Goal: Task Accomplishment & Management: Manage account settings

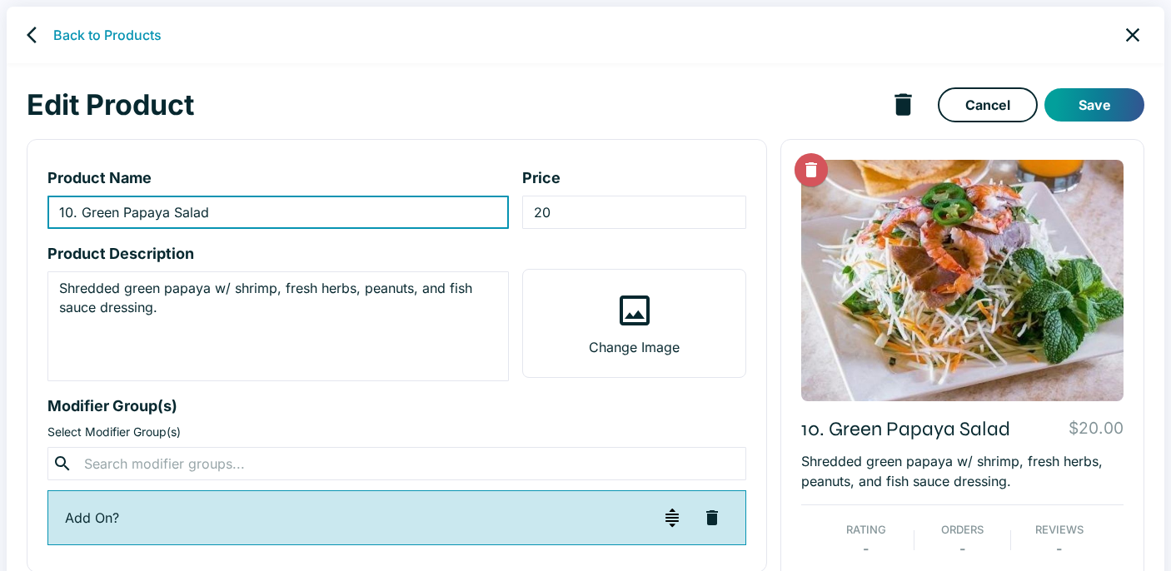
click at [220, 214] on input "10. Green Papaya Salad" at bounding box center [277, 212] width 461 height 33
paste input "gỏi đu đủ [PERSON_NAME] thịt"
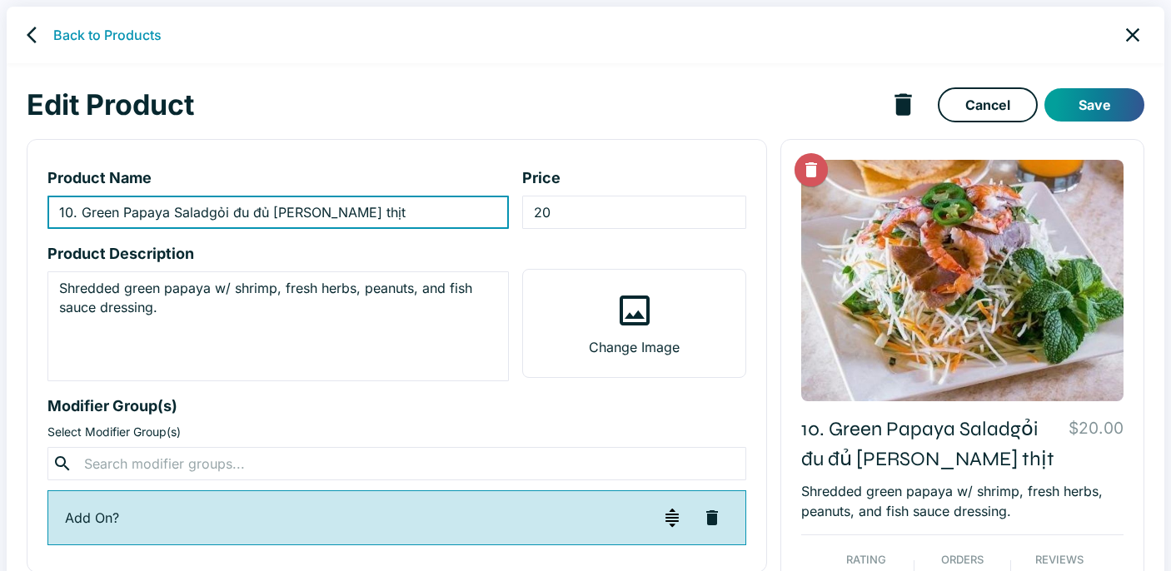
click at [209, 215] on input "10. Green Papaya Saladgỏi đu đủ [PERSON_NAME] thịt" at bounding box center [277, 212] width 461 height 33
click at [342, 215] on input "10. Green Papaya Salad - gỏi đu đủ [PERSON_NAME] thịt" at bounding box center [277, 212] width 461 height 33
click at [289, 215] on input "10. Green Papaya Salad - gỏi đu đủ [PERSON_NAME]" at bounding box center [277, 212] width 461 height 33
click at [227, 213] on input "10. Green Papaya Salad - gỏi đu đủ [PERSON_NAME]" at bounding box center [277, 212] width 461 height 33
type input "10. Green Papaya Salad - Gỏi đu đủ [PERSON_NAME]"
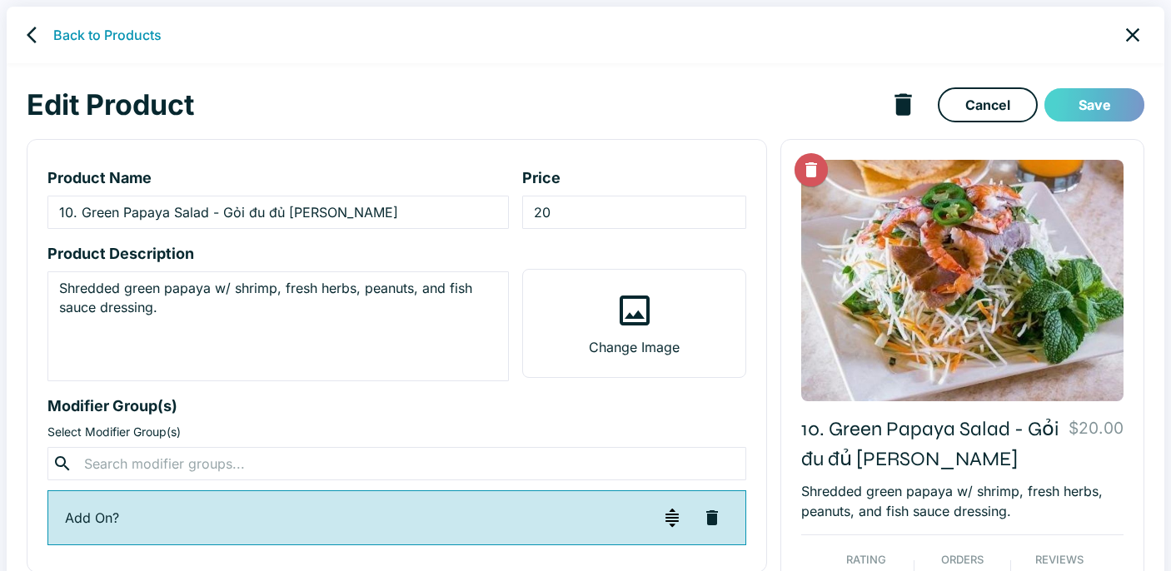
click at [1107, 107] on button "Save" at bounding box center [1094, 104] width 100 height 33
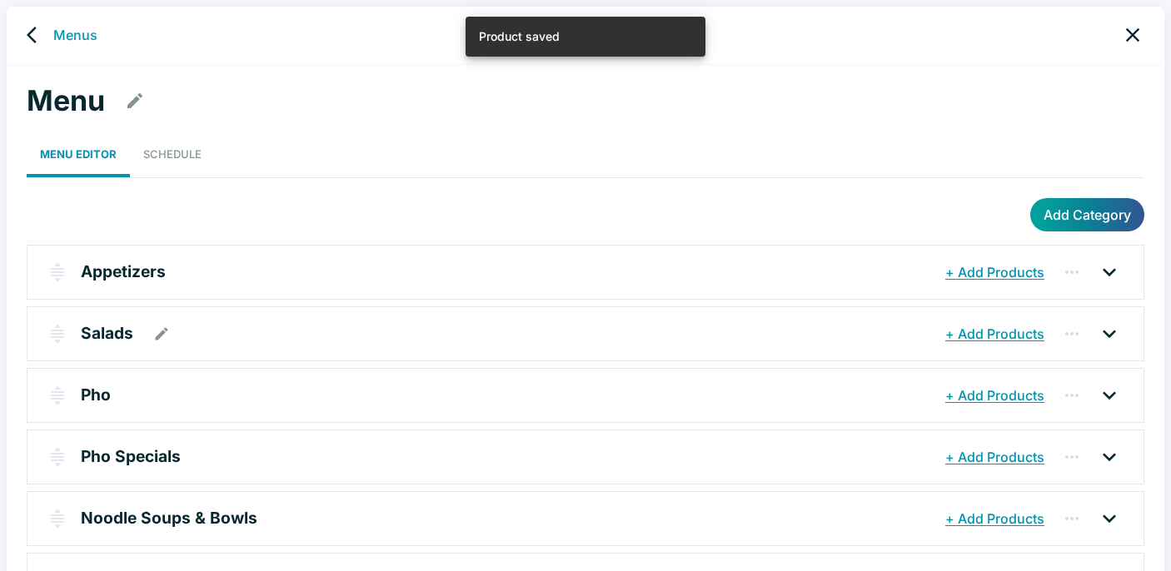
click at [99, 331] on p "Salads" at bounding box center [107, 333] width 52 height 24
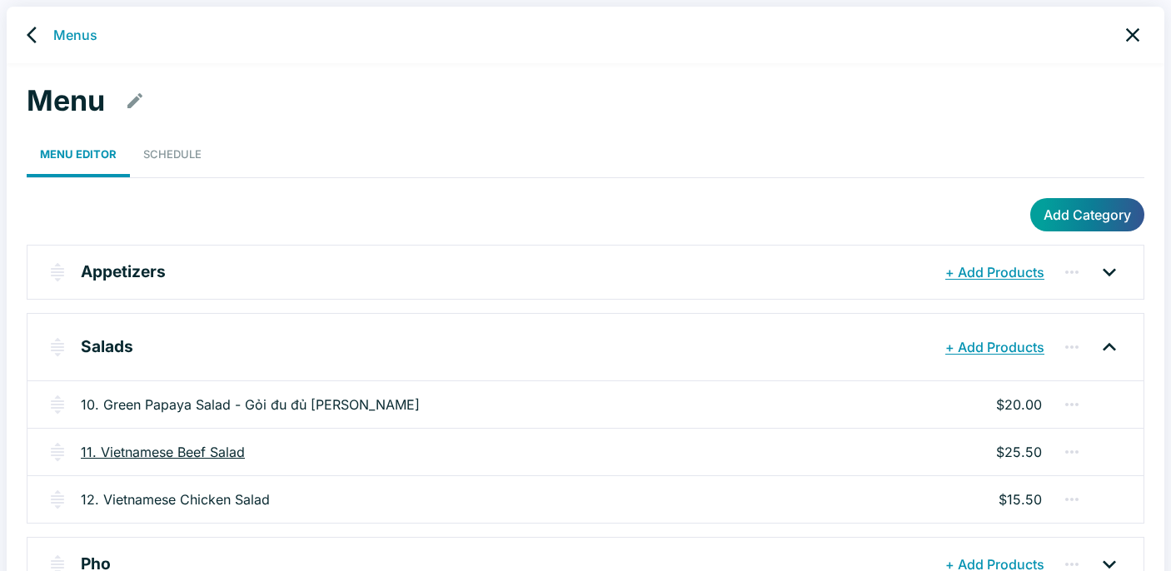
click at [170, 452] on link "11. Vietnamese Beef Salad" at bounding box center [163, 452] width 164 height 20
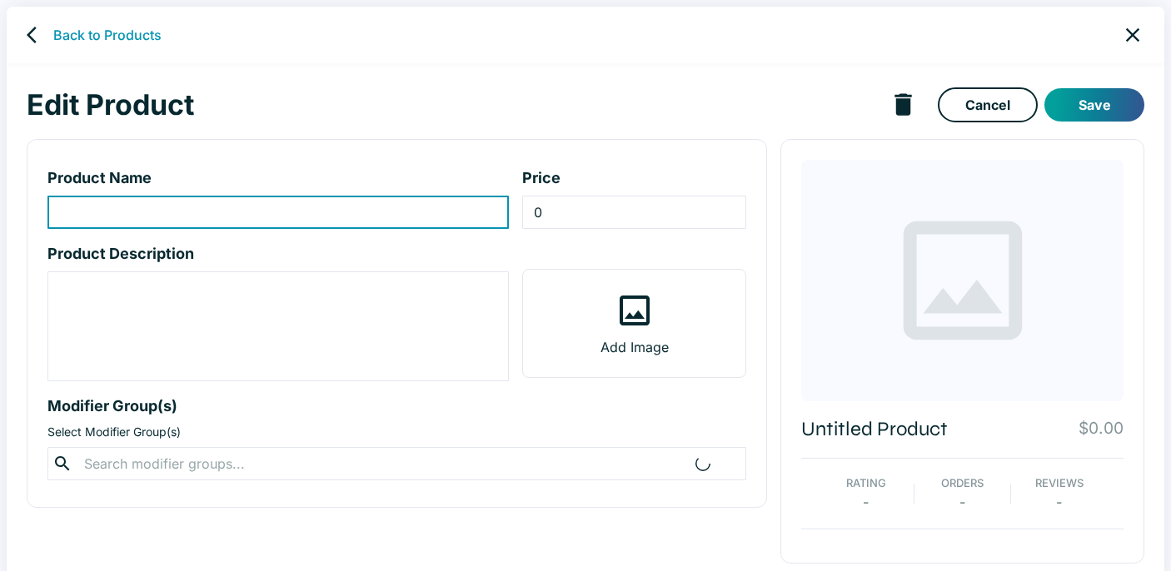
type input "11. Vietnamese Beef Salad"
type input "25.5"
type textarea "Thinly sliced raw beef marinated in line juice and fish sauce, mixed w/ onions,…"
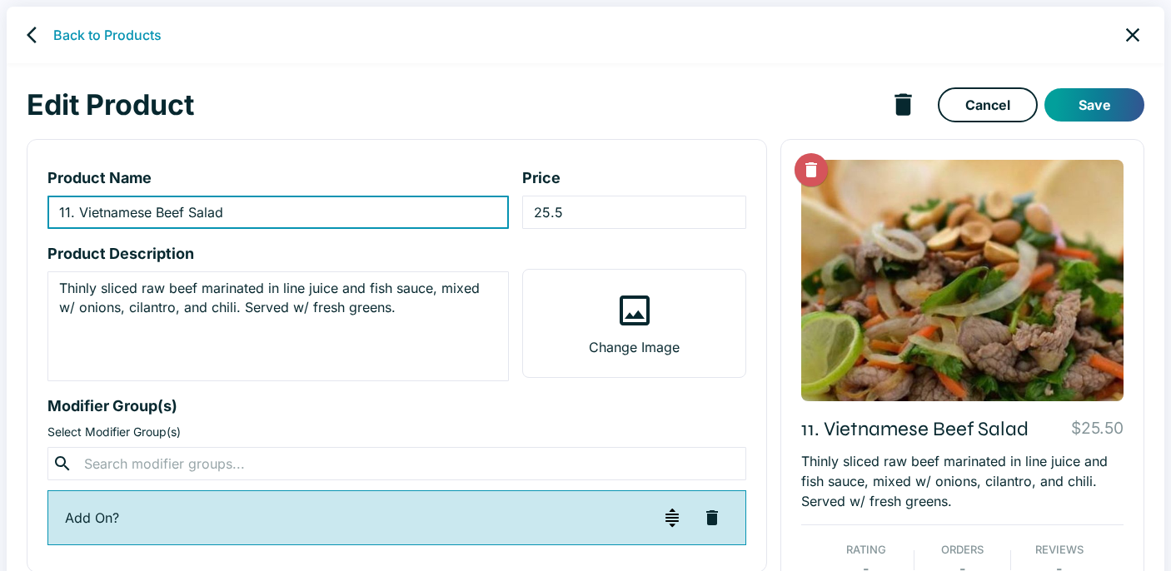
click at [251, 210] on input "11. Vietnamese Beef Salad" at bounding box center [277, 212] width 461 height 33
click at [237, 217] on input "11. Vietnamese Beef Salad -" at bounding box center [277, 212] width 461 height 33
paste input "Bò [PERSON_NAME]"
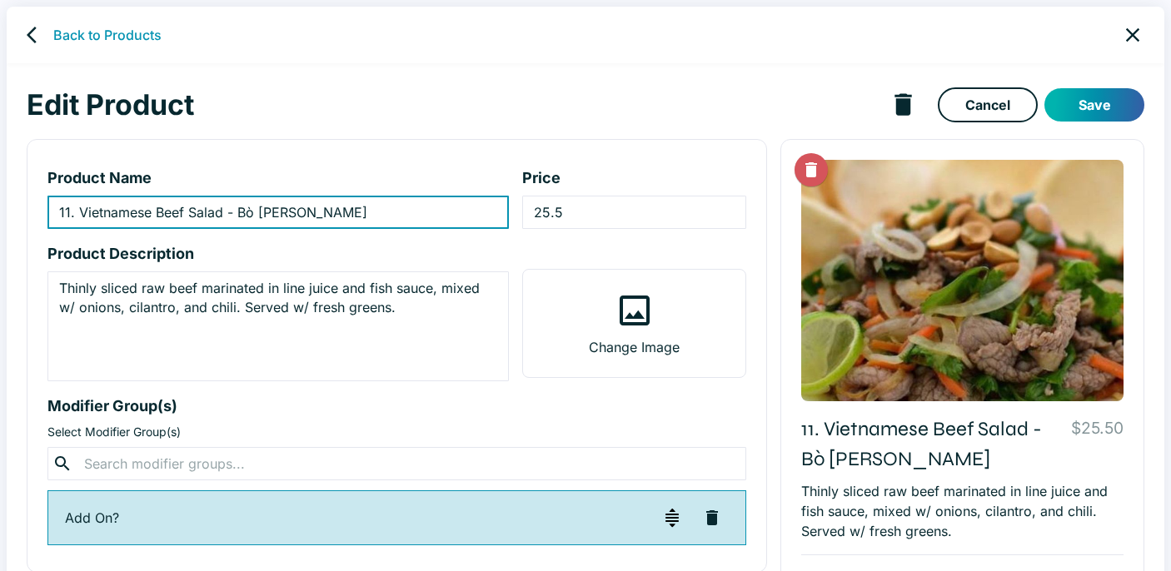
type input "11. Vietnamese Beef Salad - Bò [PERSON_NAME]"
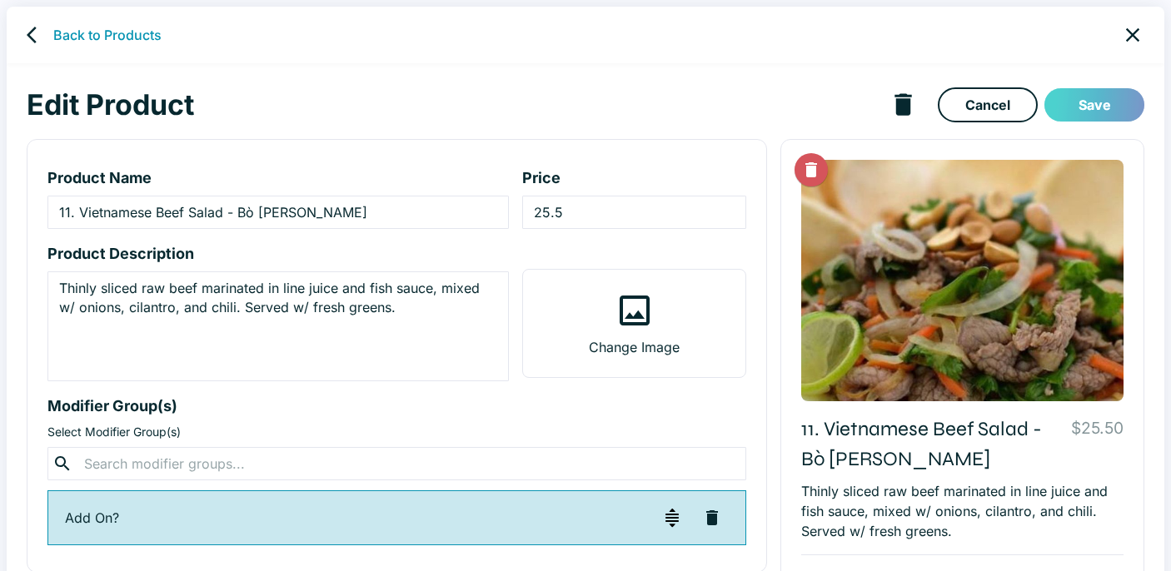
click at [1071, 107] on button "Save" at bounding box center [1094, 104] width 100 height 33
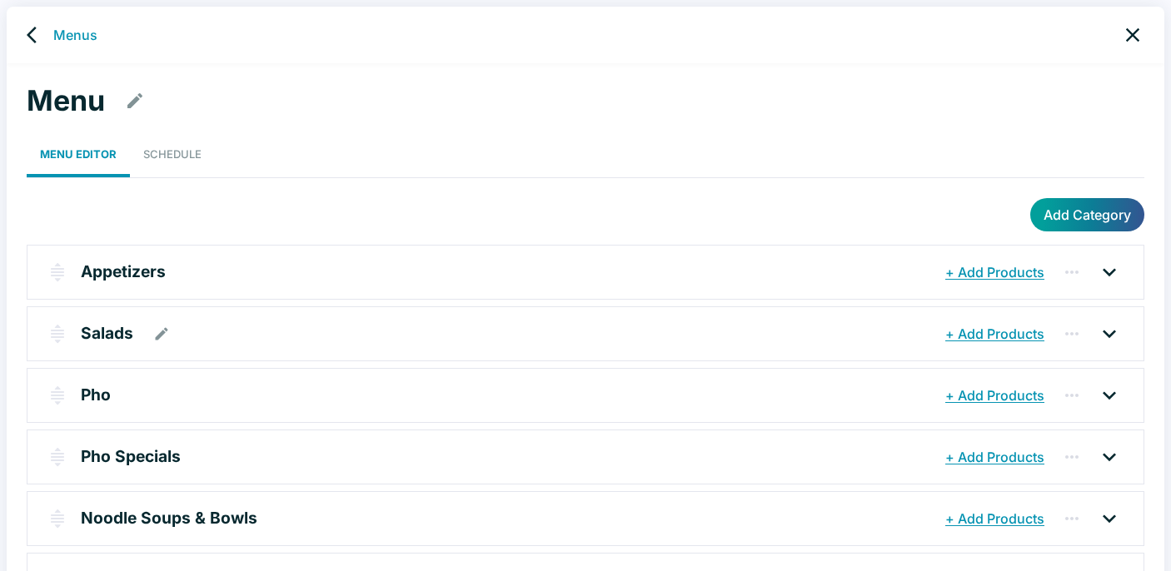
click at [90, 331] on p "Salads" at bounding box center [107, 333] width 52 height 24
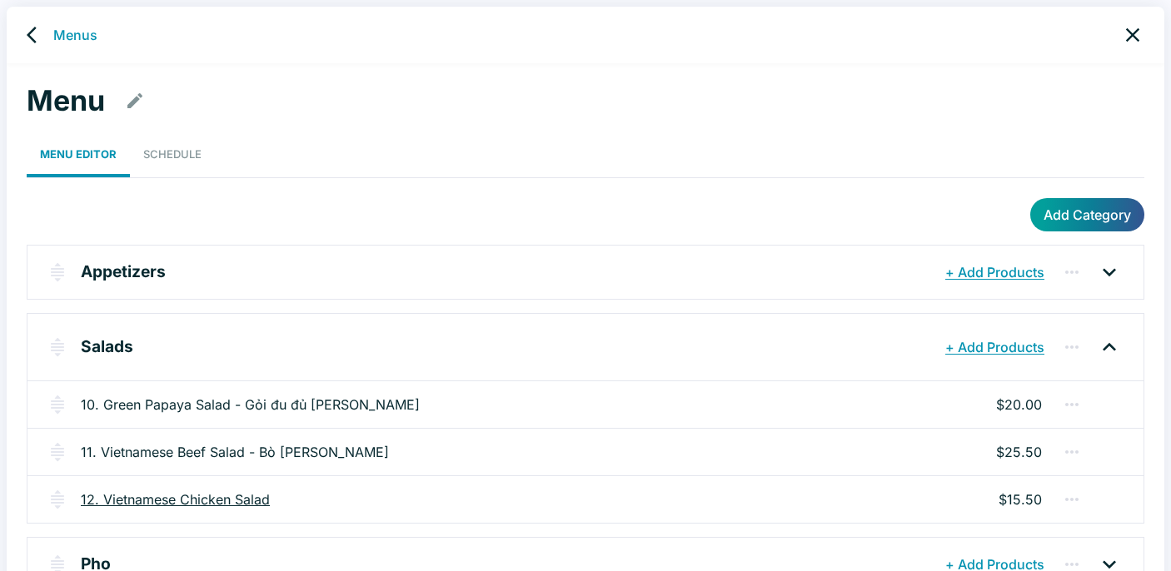
click at [245, 501] on link "12. Vietnamese Chicken Salad" at bounding box center [175, 500] width 189 height 20
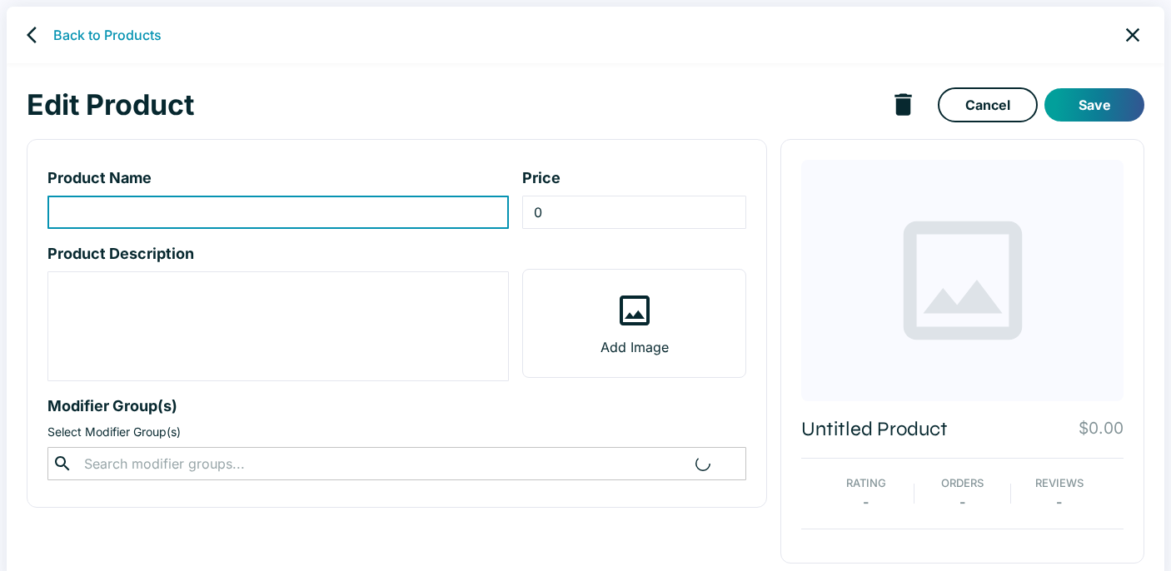
type input "12. Vietnamese Chicken Salad"
type input "15.5"
type textarea "Shredded Chicken salad w/ cabbage, herbs and lime dressing."
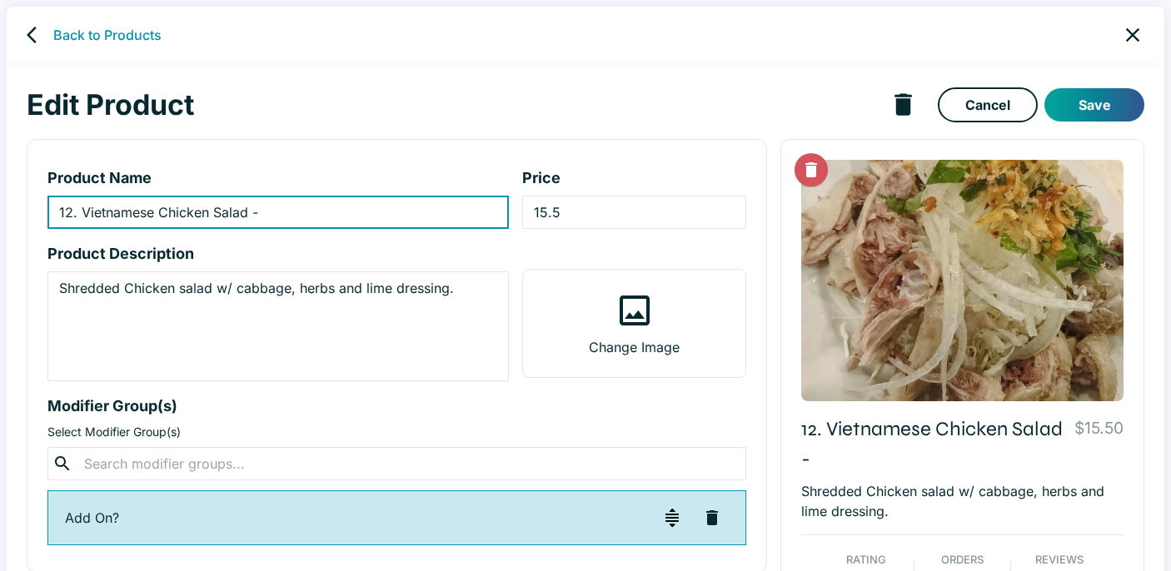
click at [269, 216] on input "12. Vietnamese Chicken Salad -" at bounding box center [277, 212] width 461 height 33
paste input "gỏi gà xé"
click at [269, 216] on input "12. Vietnamese Chicken Salad - gỏi gà xé" at bounding box center [277, 212] width 461 height 33
type input "12. Vietnamese Chicken Salad - Gỏi Gà Xé"
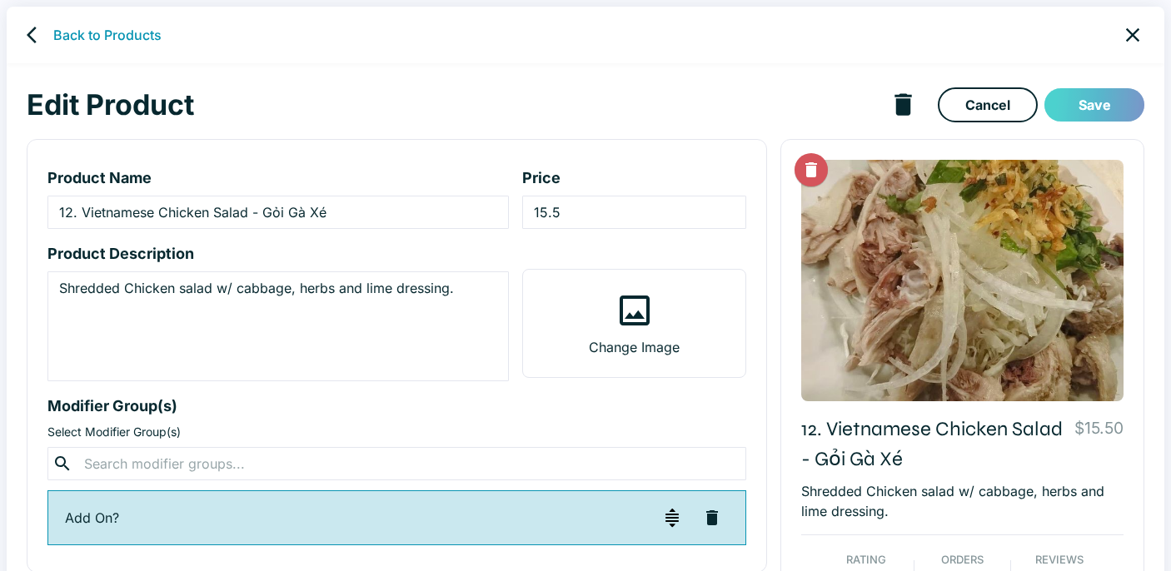
click at [1112, 99] on button "Save" at bounding box center [1094, 104] width 100 height 33
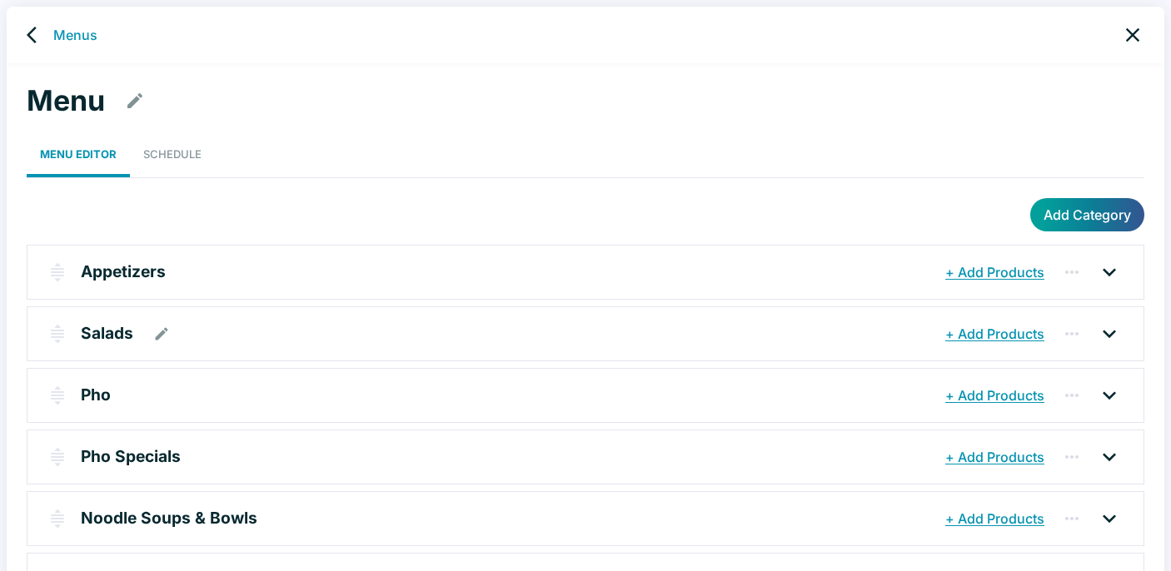
click at [111, 336] on p "Salads" at bounding box center [107, 333] width 52 height 24
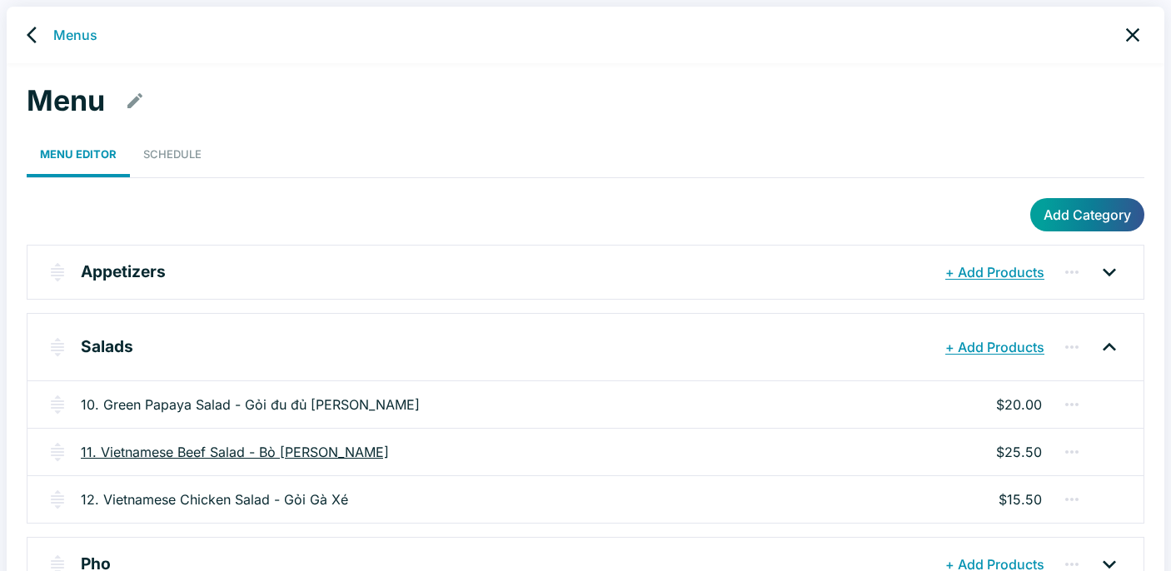
click at [320, 452] on link "11. Vietnamese Beef Salad - Bò [PERSON_NAME]" at bounding box center [235, 452] width 308 height 20
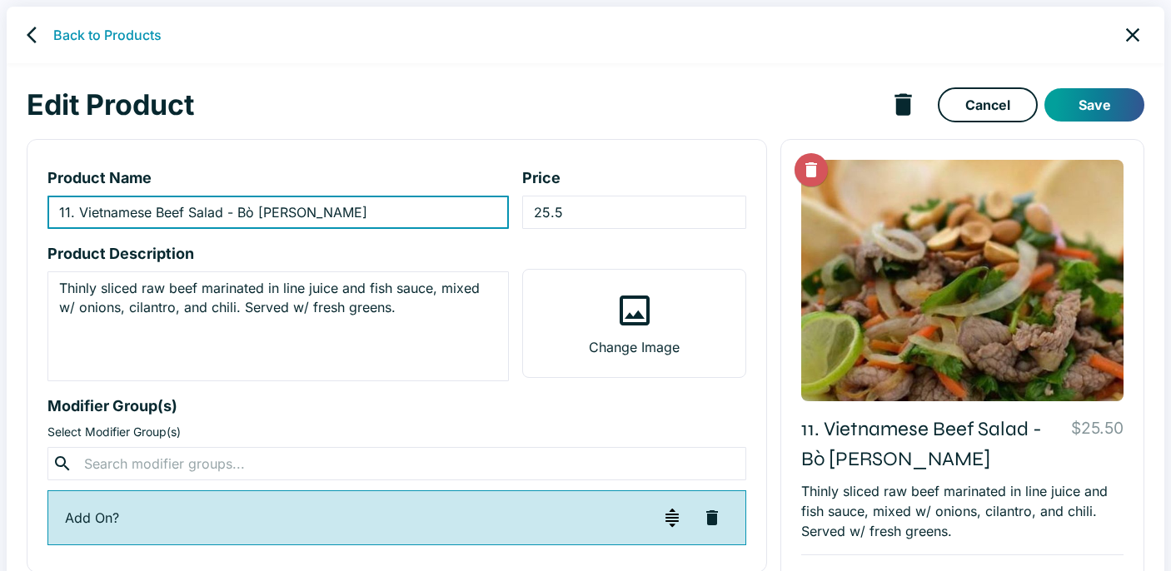
drag, startPoint x: 263, startPoint y: 215, endPoint x: 266, endPoint y: 233, distance: 18.5
click at [263, 216] on input "11. Vietnamese Beef Salad - Bò [PERSON_NAME]" at bounding box center [277, 212] width 461 height 33
type input "11. Vietnamese Beef Salad - Bò [PERSON_NAME]"
click at [430, 309] on textarea "Thinly sliced raw beef marinated in line juice and fish sauce, mixed w/ onions,…" at bounding box center [278, 327] width 438 height 96
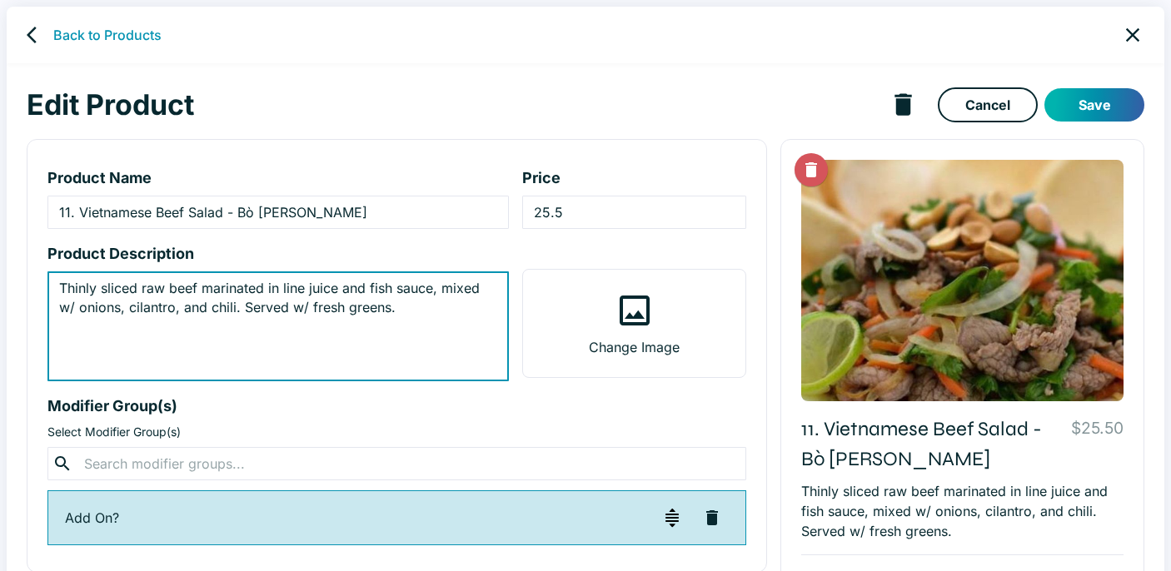
click at [1095, 96] on button "Save" at bounding box center [1094, 104] width 100 height 33
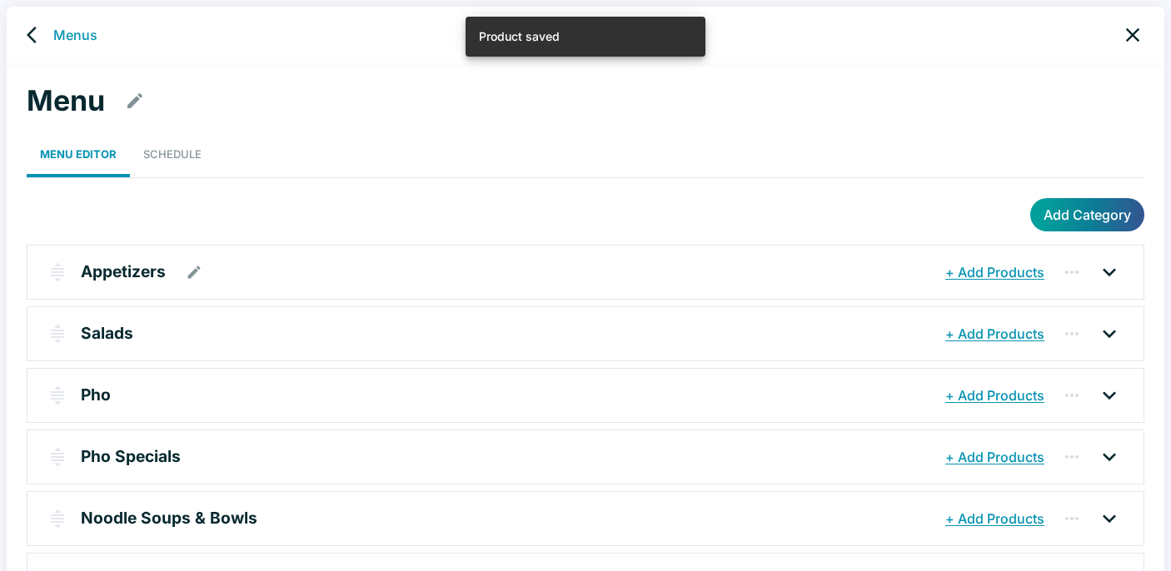
click at [99, 271] on p "Appetizers" at bounding box center [123, 272] width 85 height 24
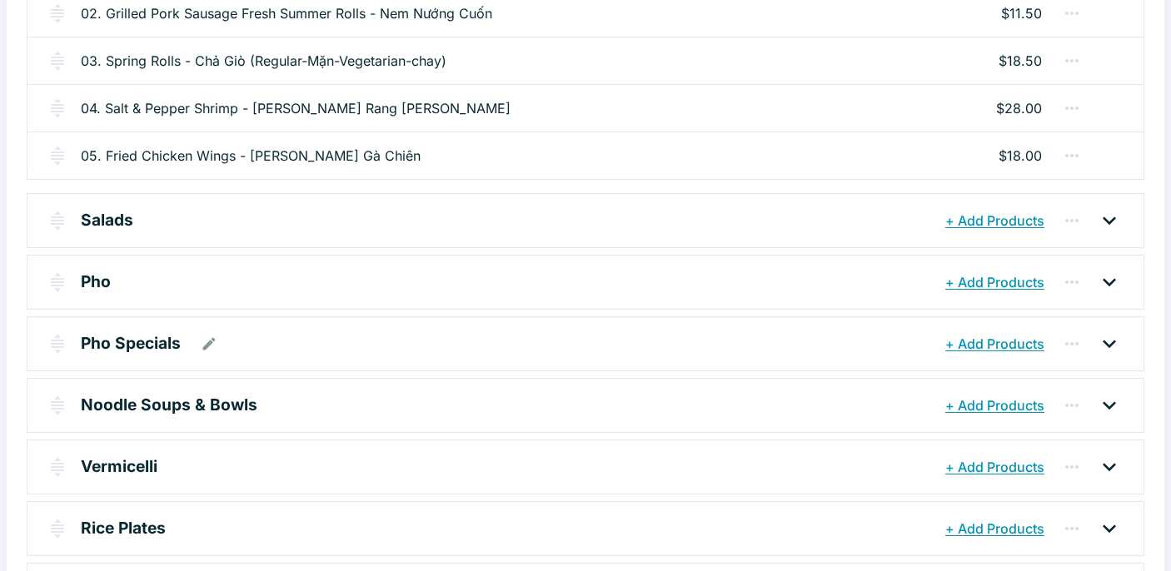
scroll to position [367, 0]
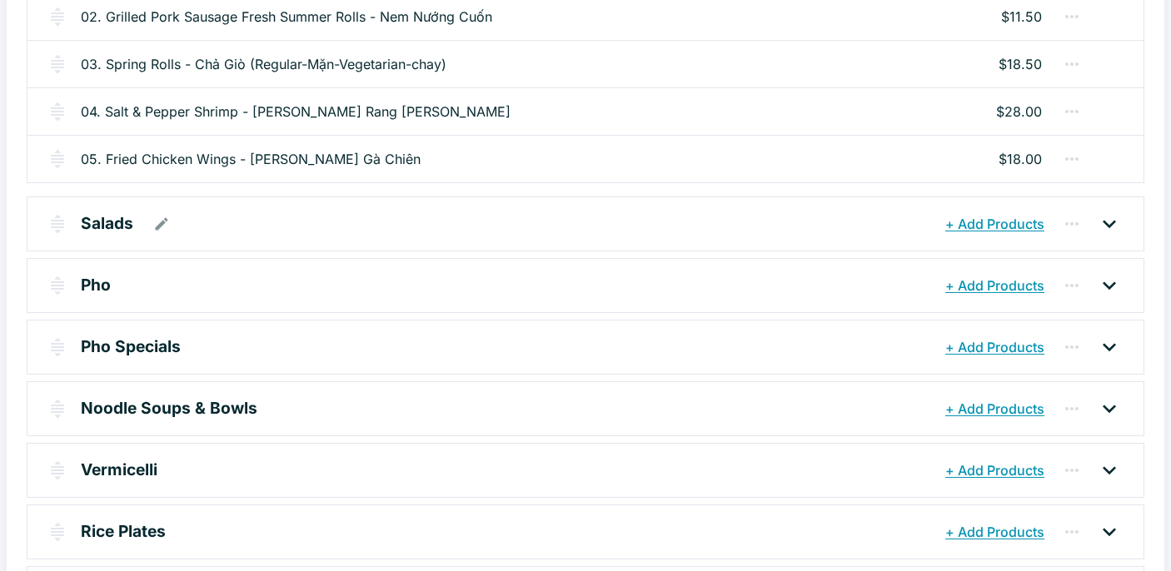
click at [108, 218] on p "Salads" at bounding box center [107, 223] width 52 height 24
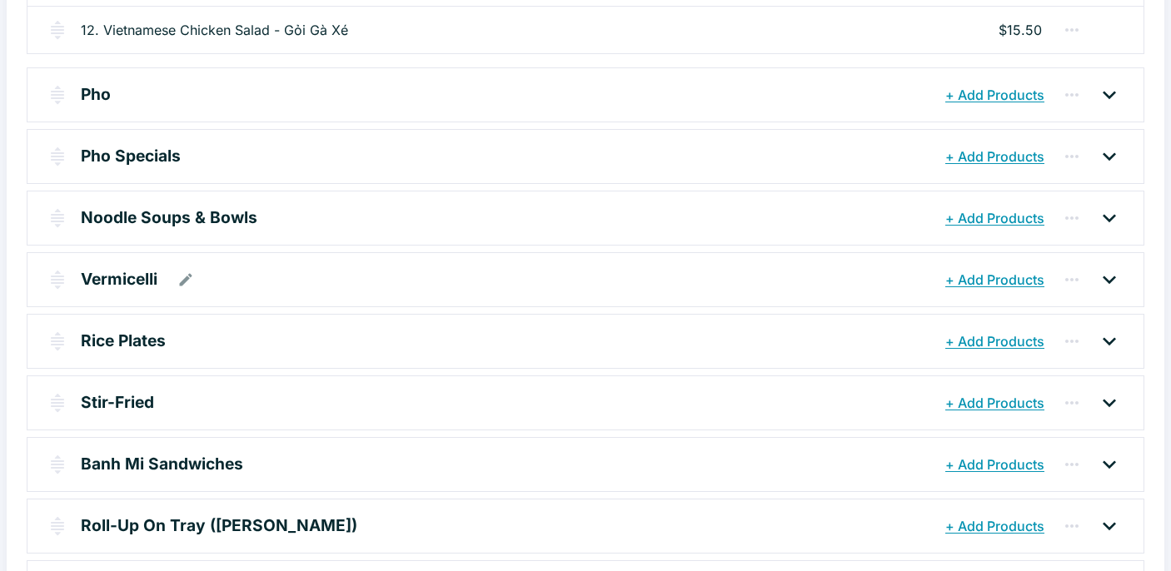
scroll to position [718, 0]
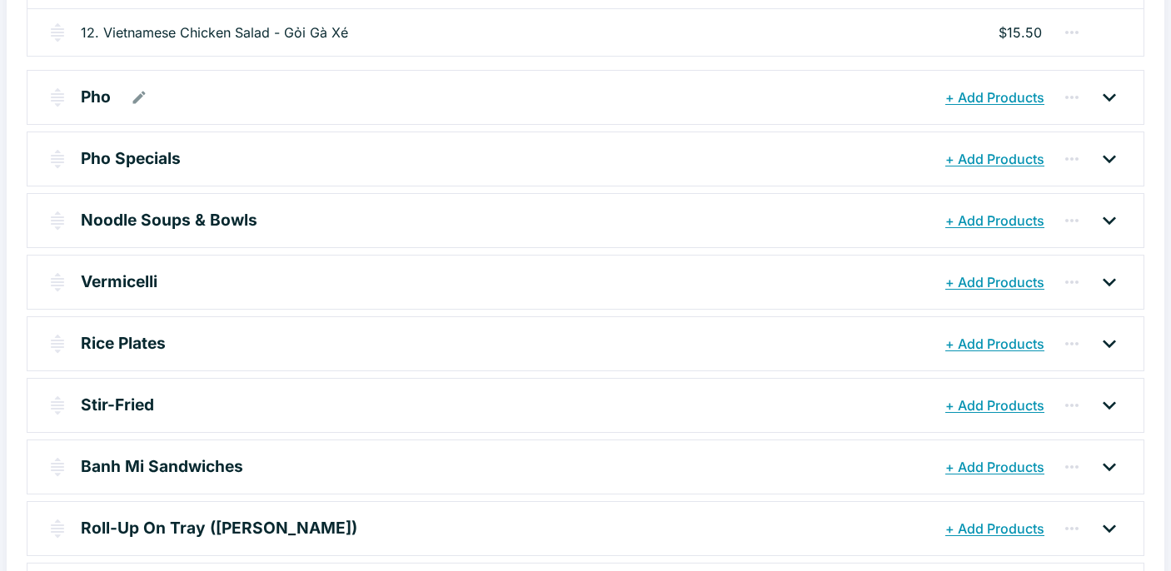
click at [104, 97] on p "Pho" at bounding box center [96, 97] width 30 height 24
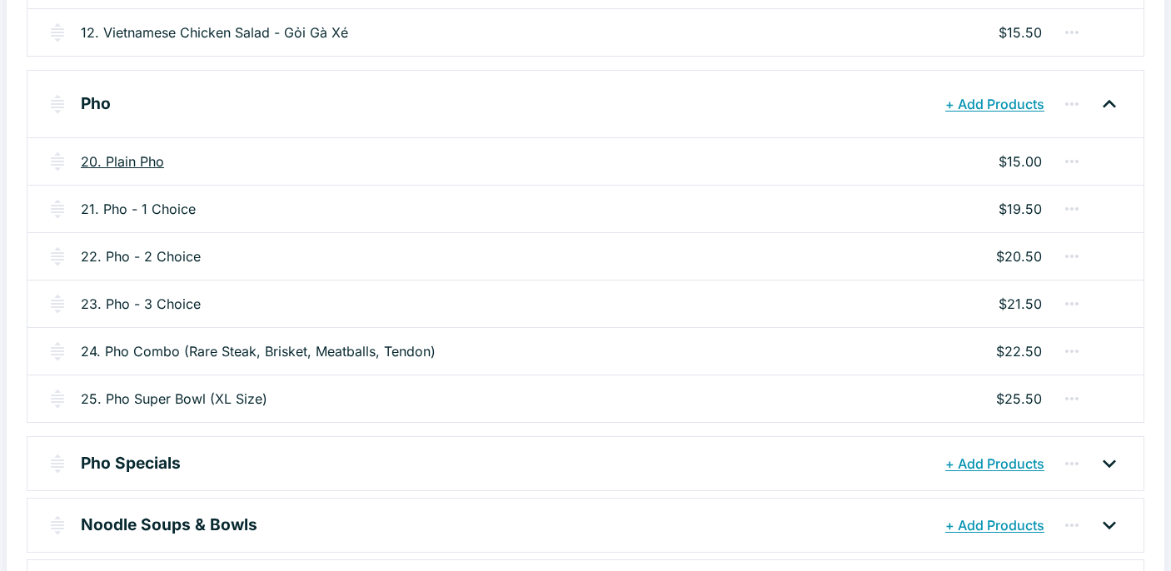
click at [150, 161] on link "20. Plain Pho" at bounding box center [122, 162] width 83 height 20
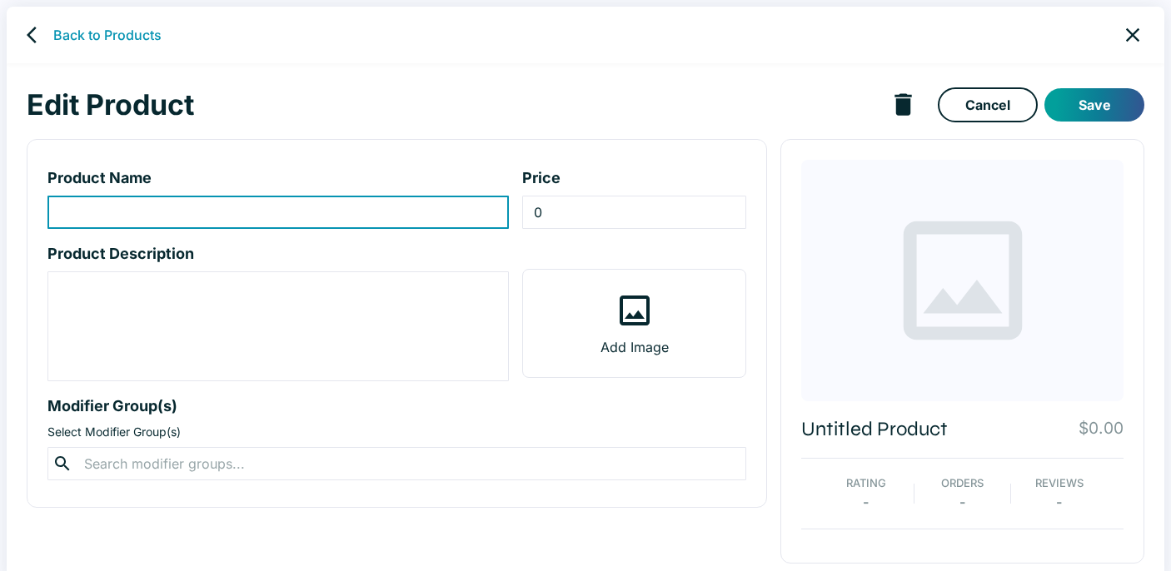
type input "20. Plain Pho"
type input "15"
type textarea "Regular Noodles: delicate and soft, these thin rice noodles absorb the rich bro…"
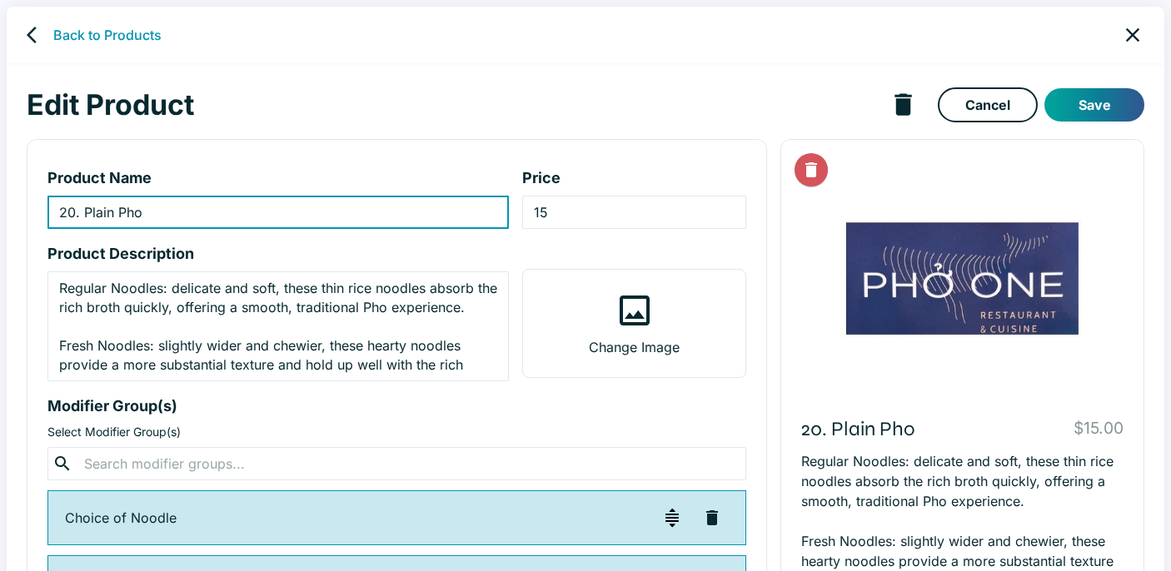
click at [27, 33] on icon "back" at bounding box center [37, 35] width 20 height 20
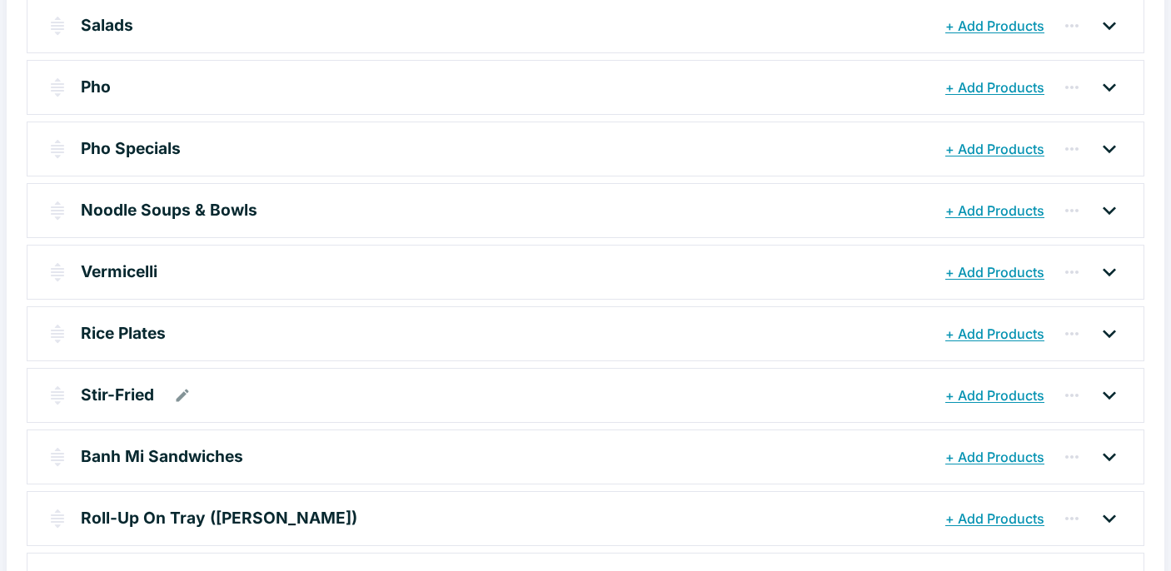
scroll to position [294, 0]
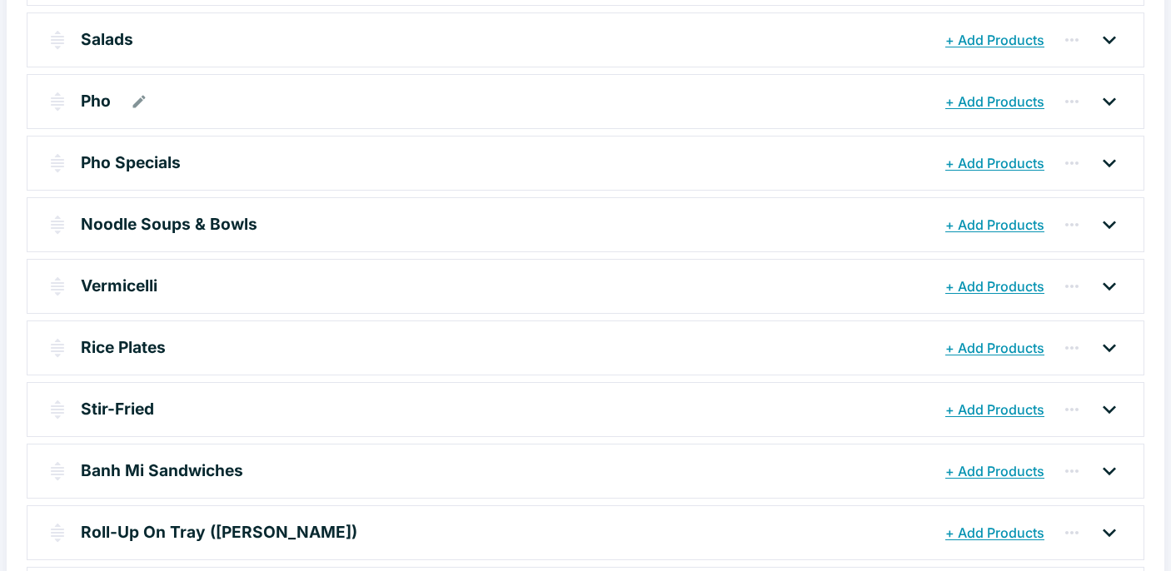
click at [104, 104] on p "Pho" at bounding box center [96, 101] width 30 height 24
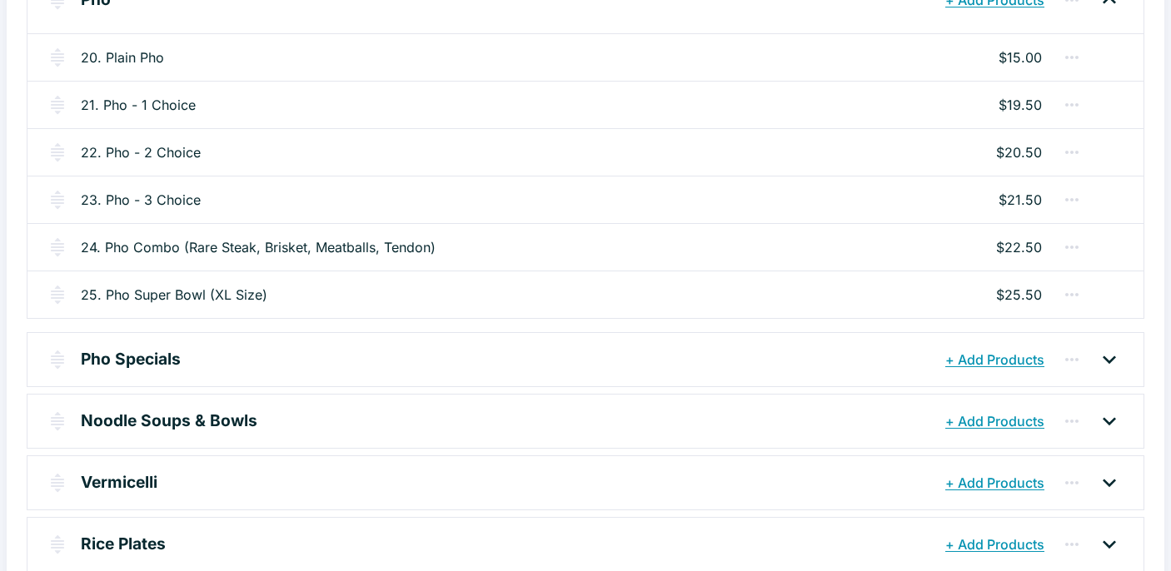
scroll to position [430, 0]
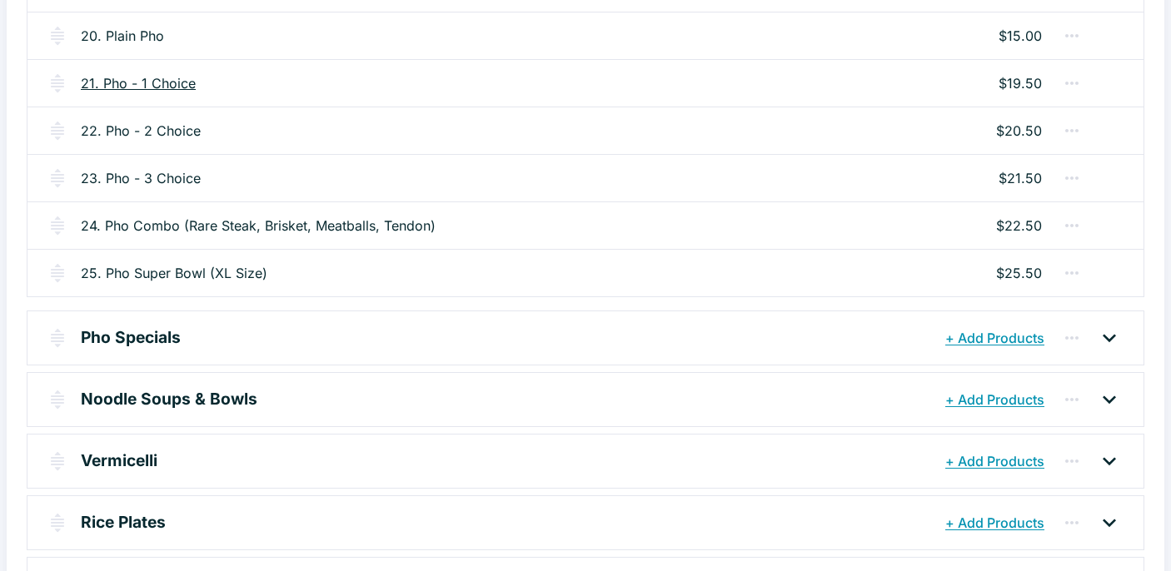
click at [177, 82] on link "21. Pho - 1 Choice" at bounding box center [138, 83] width 115 height 20
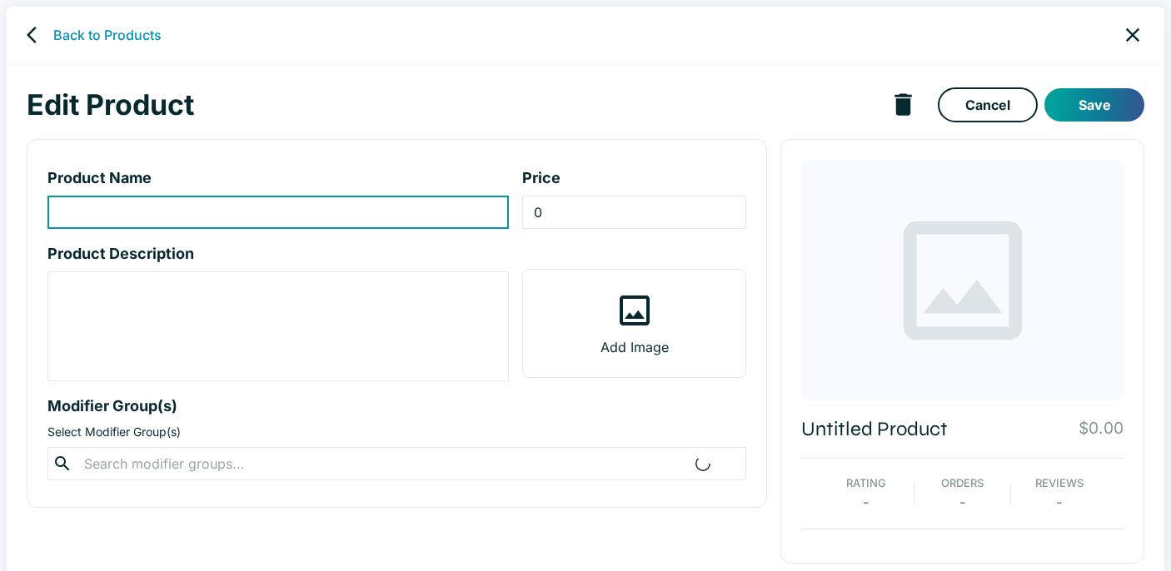
type input "21. Pho - 1 Choice"
type input "19.5"
type textarea "Regular Noodles: delicate and soft, these thin rice noodles absorb the rich bro…"
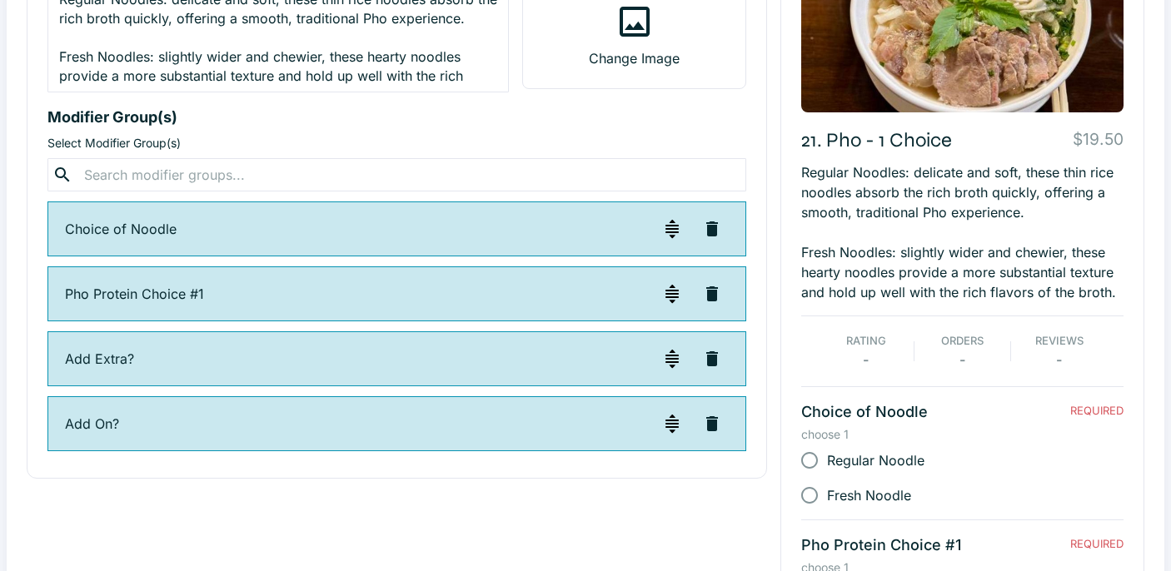
scroll to position [286, 0]
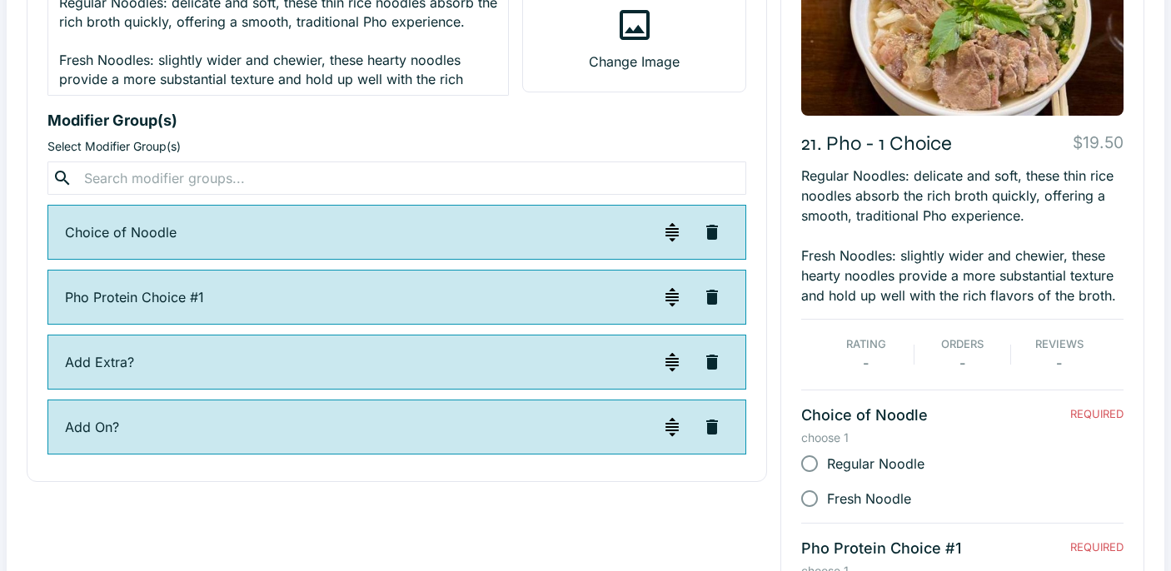
click at [157, 234] on p "Choice of Noodle" at bounding box center [360, 232] width 590 height 20
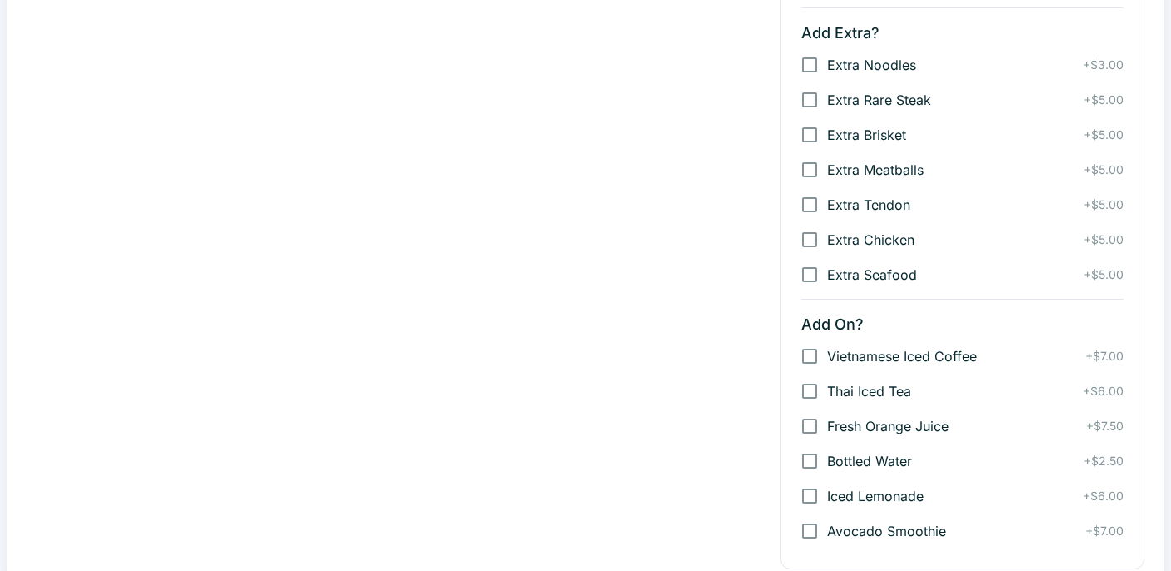
scroll to position [1022, 0]
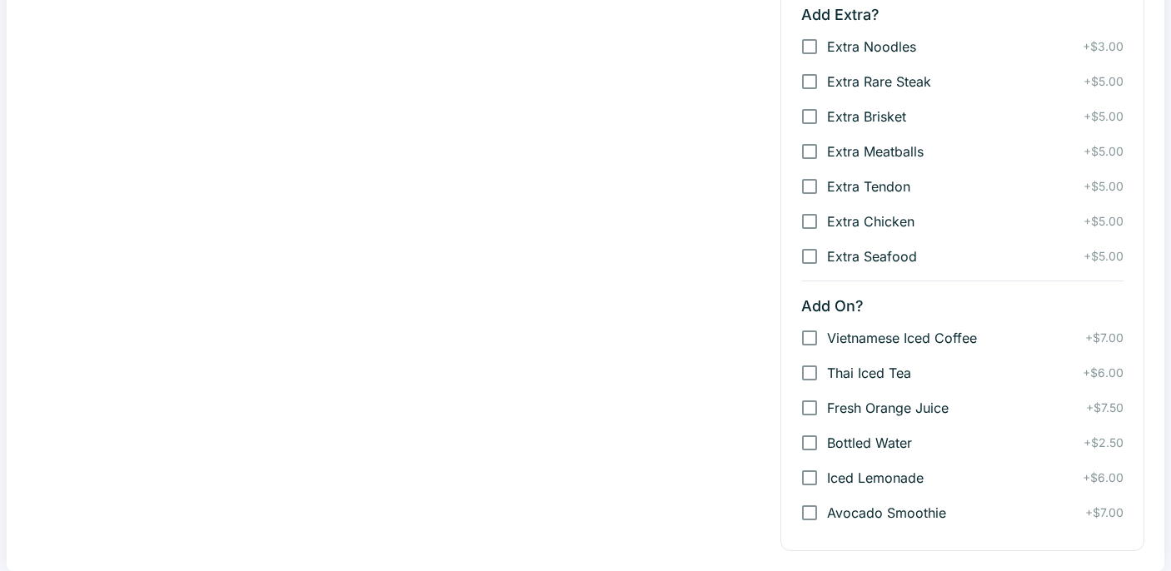
click at [865, 337] on span "Vietnamese Iced Coffee" at bounding box center [902, 338] width 150 height 20
click at [827, 337] on input "Vietnamese Iced Coffee" at bounding box center [809, 338] width 35 height 35
click at [865, 337] on span "Vietnamese Iced Coffee" at bounding box center [902, 338] width 150 height 20
click at [827, 337] on input "Vietnamese Iced Coffee" at bounding box center [809, 338] width 35 height 35
checkbox input "false"
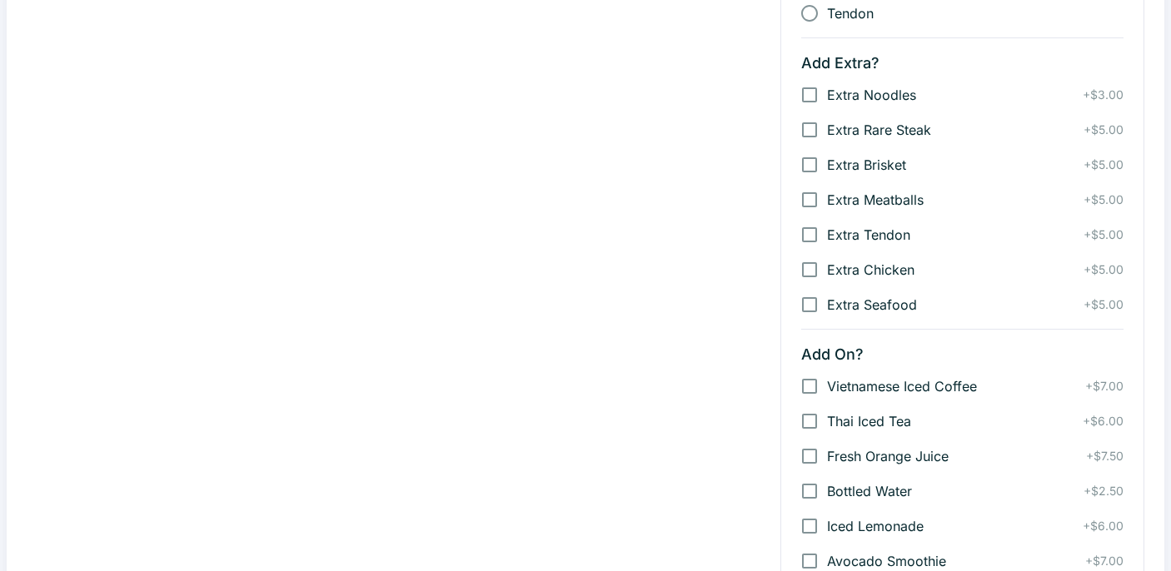
scroll to position [748, 0]
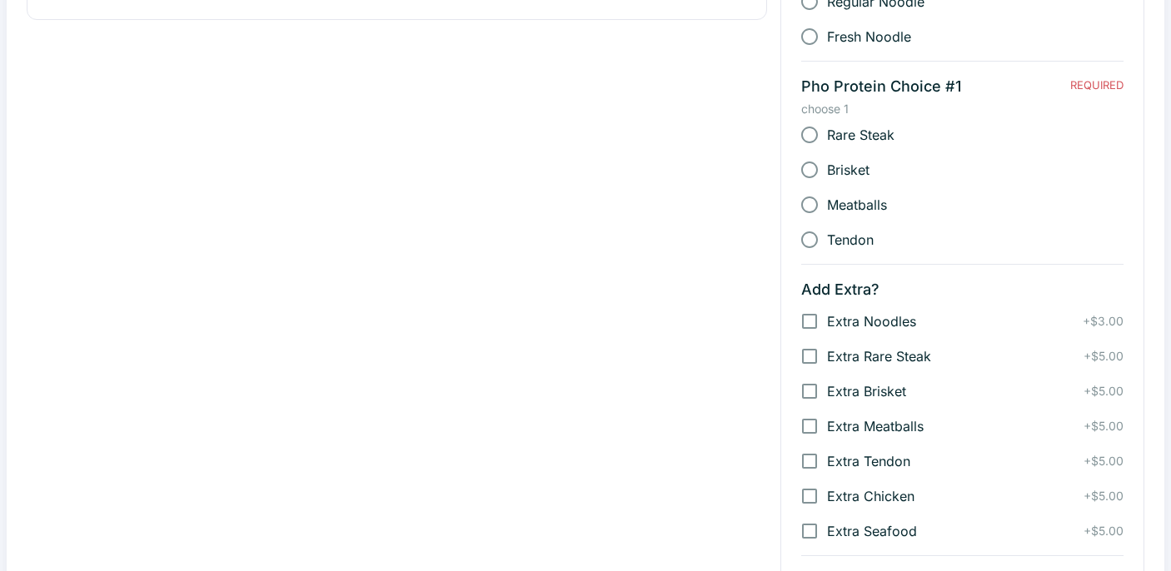
click at [856, 134] on span "Rare Steak" at bounding box center [860, 135] width 67 height 20
click at [827, 134] on input "Rare Steak" at bounding box center [809, 134] width 35 height 35
radio input "true"
click at [856, 134] on span "Rare Steak" at bounding box center [860, 135] width 67 height 20
click at [827, 134] on input "Rare Steak" at bounding box center [809, 134] width 35 height 35
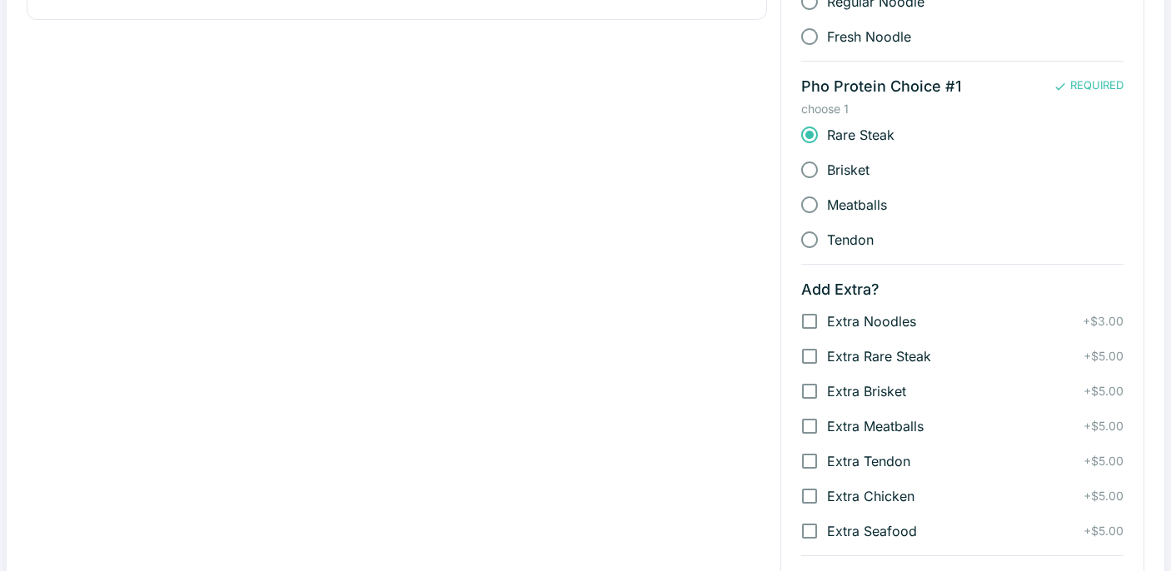
click at [849, 171] on span "Brisket" at bounding box center [848, 170] width 42 height 20
click at [827, 171] on input "Brisket" at bounding box center [809, 169] width 35 height 35
radio input "true"
click at [852, 202] on span "Meatballs" at bounding box center [857, 205] width 60 height 20
click at [827, 202] on input "Meatballs" at bounding box center [809, 204] width 35 height 35
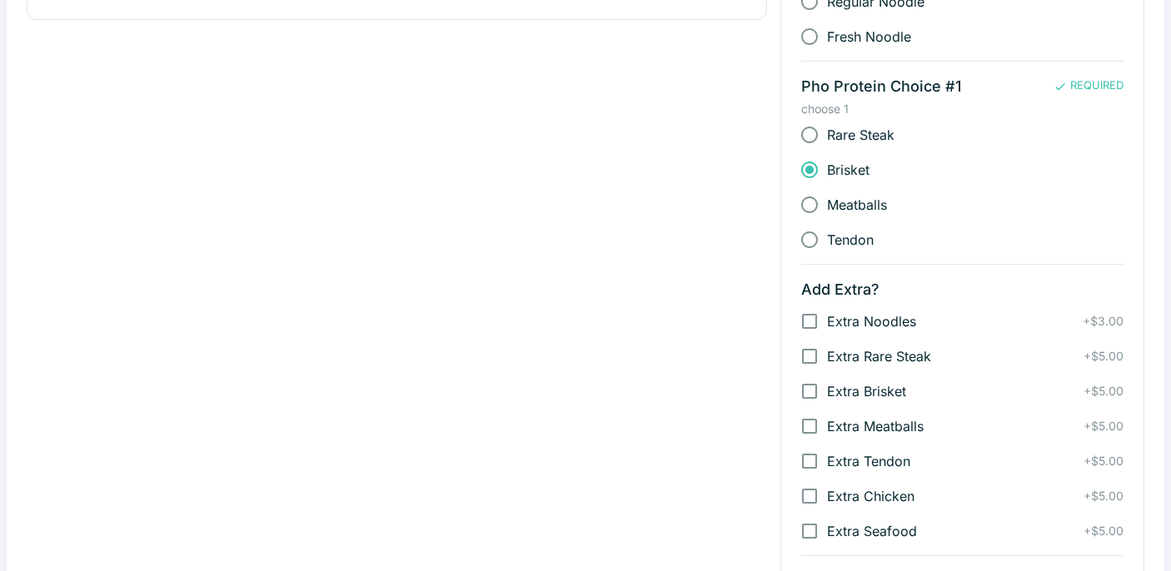
radio input "true"
drag, startPoint x: 849, startPoint y: 236, endPoint x: 843, endPoint y: 171, distance: 66.0
click at [849, 235] on span "Tendon" at bounding box center [850, 240] width 47 height 20
click at [827, 235] on input "Tendon" at bounding box center [809, 239] width 35 height 35
radio input "true"
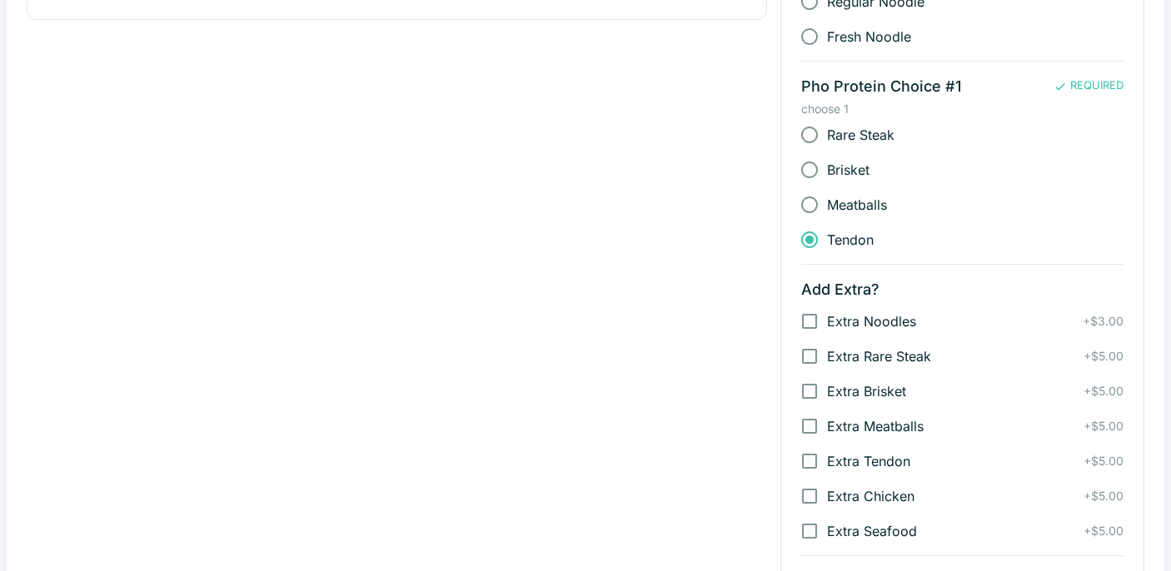
click at [850, 136] on span "Rare Steak" at bounding box center [860, 135] width 67 height 20
click at [827, 136] on input "Rare Steak" at bounding box center [809, 134] width 35 height 35
radio input "true"
click at [831, 110] on p "choose 1" at bounding box center [962, 109] width 322 height 17
click at [861, 109] on p "choose 1" at bounding box center [962, 109] width 322 height 17
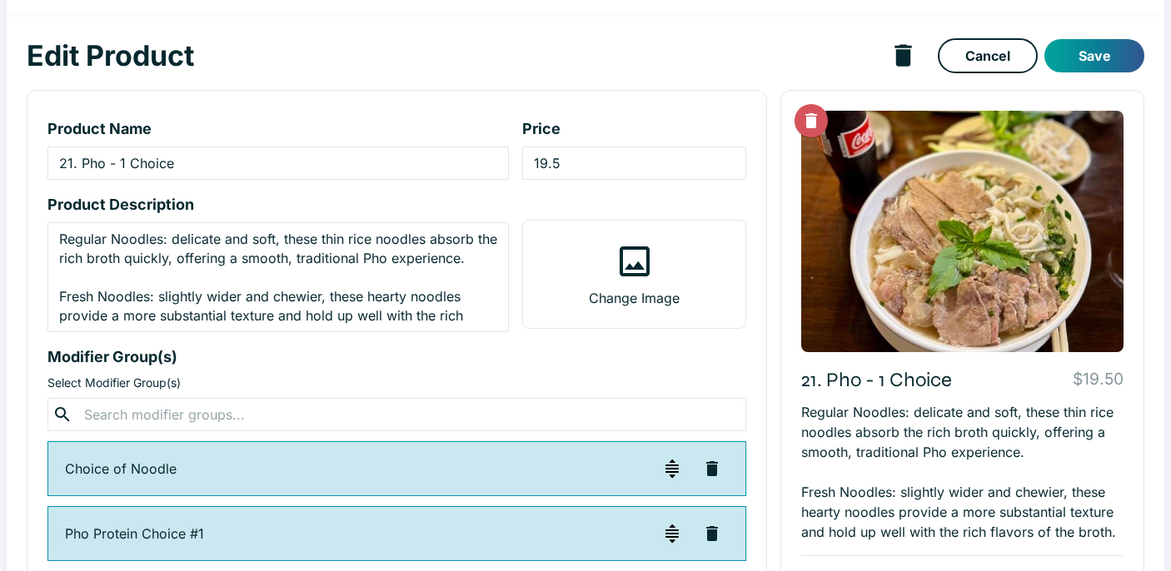
scroll to position [0, 0]
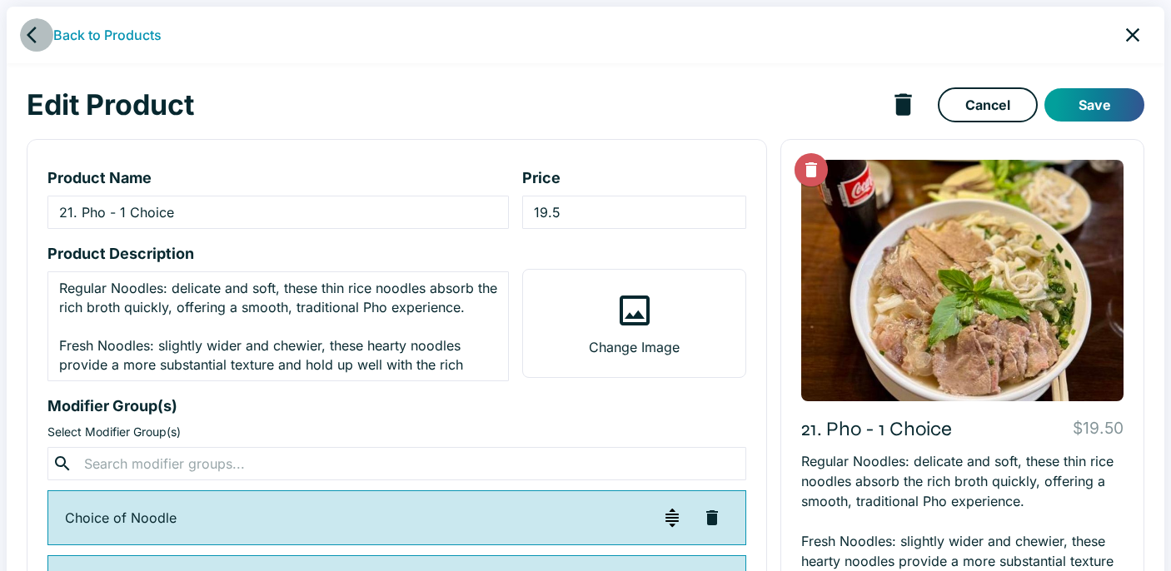
click at [37, 29] on icon "back" at bounding box center [37, 35] width 20 height 20
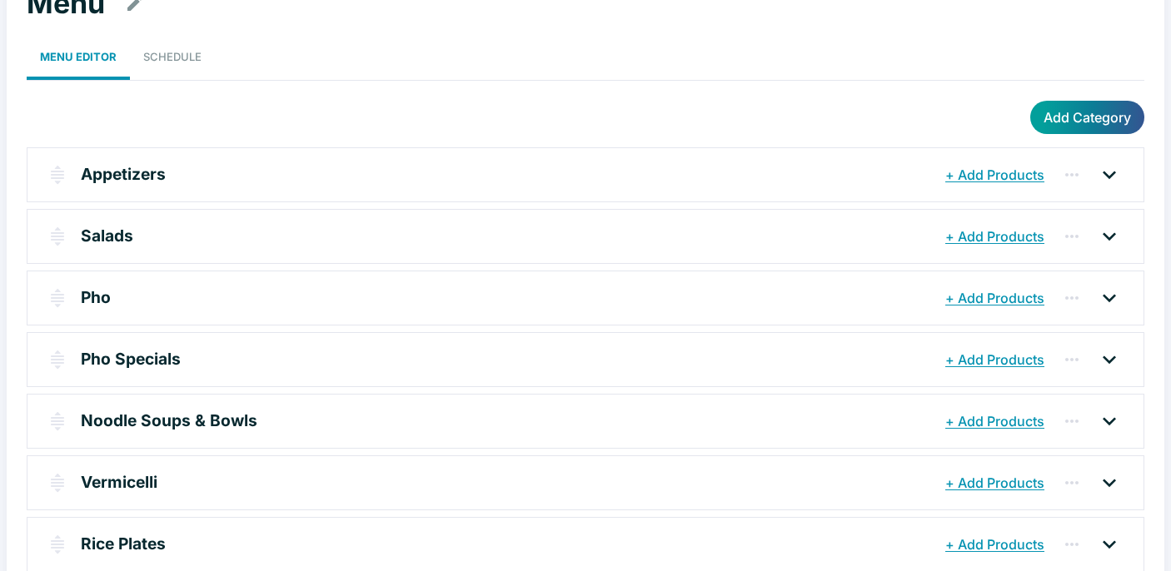
scroll to position [93, 0]
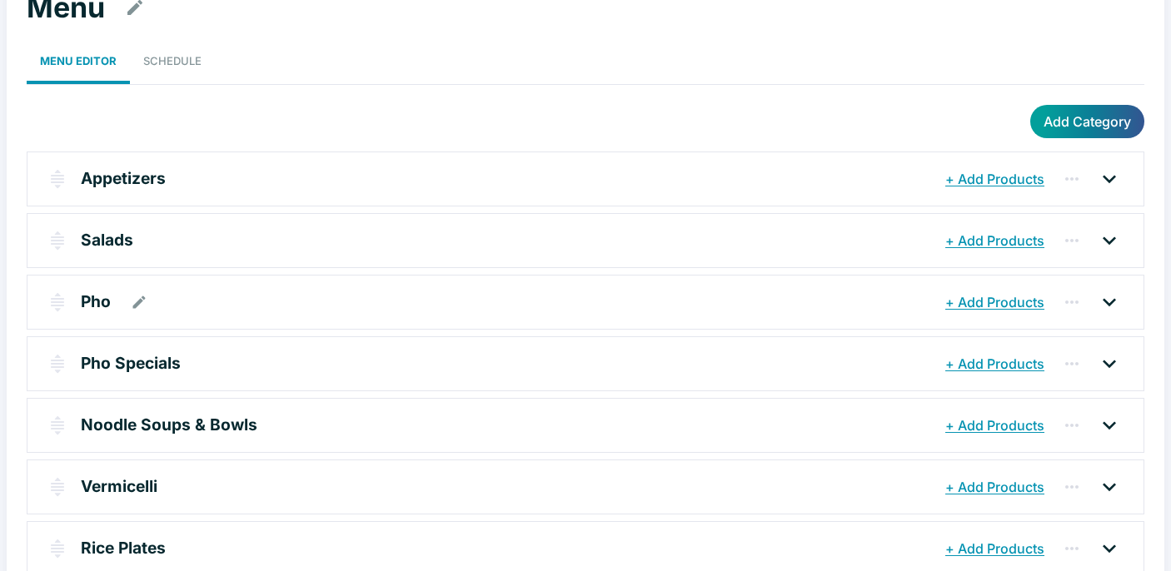
click at [1114, 299] on icon at bounding box center [1108, 302] width 13 height 8
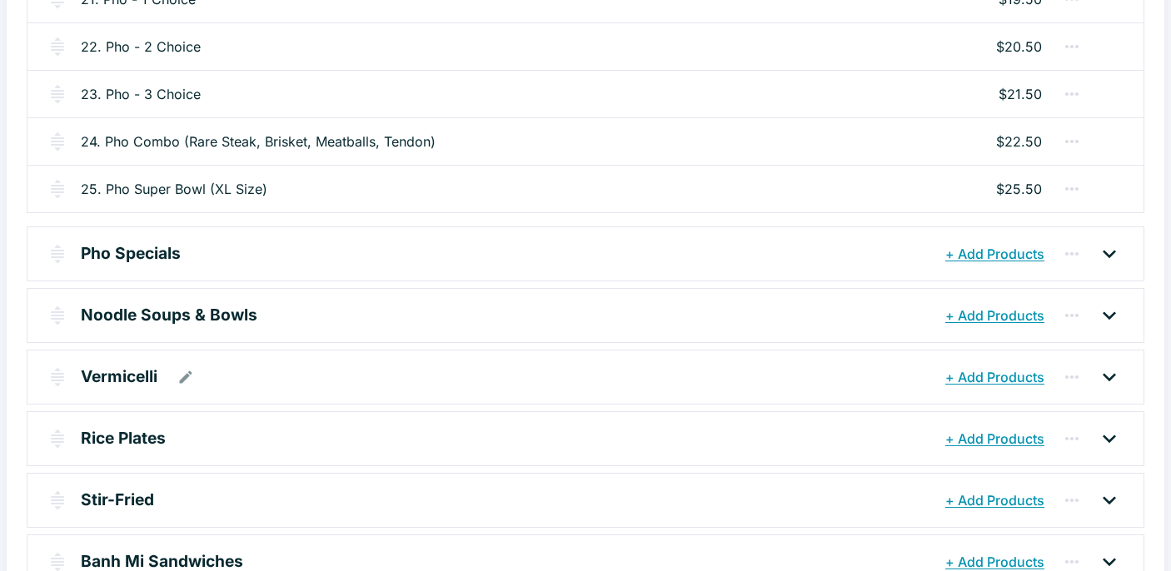
scroll to position [514, 0]
click at [119, 251] on p "Pho Specials" at bounding box center [131, 254] width 100 height 24
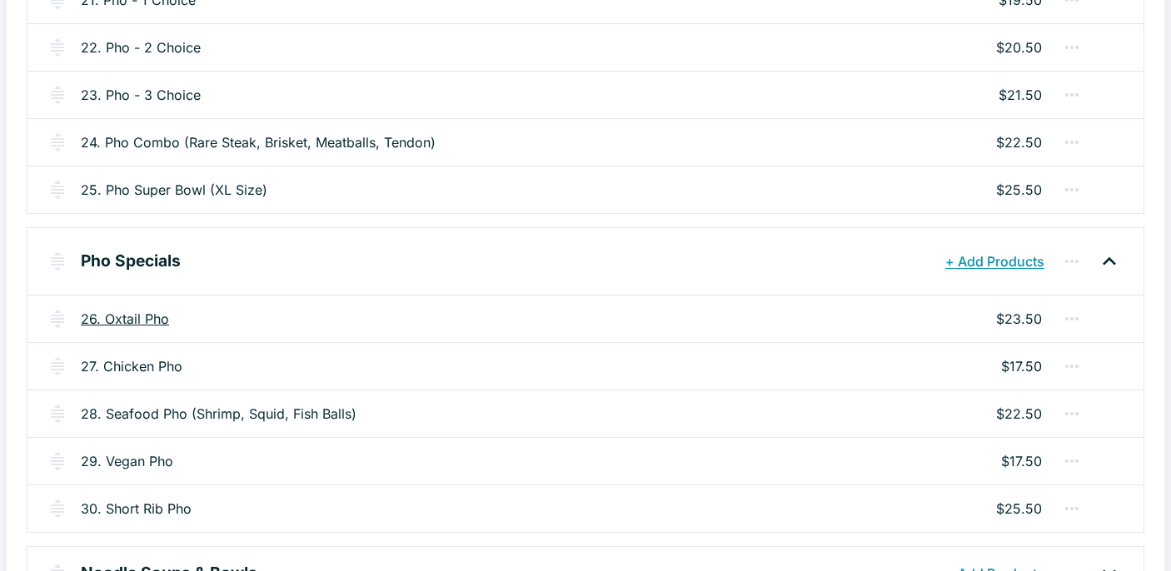
click at [160, 318] on link "26. Oxtail Pho" at bounding box center [125, 319] width 88 height 20
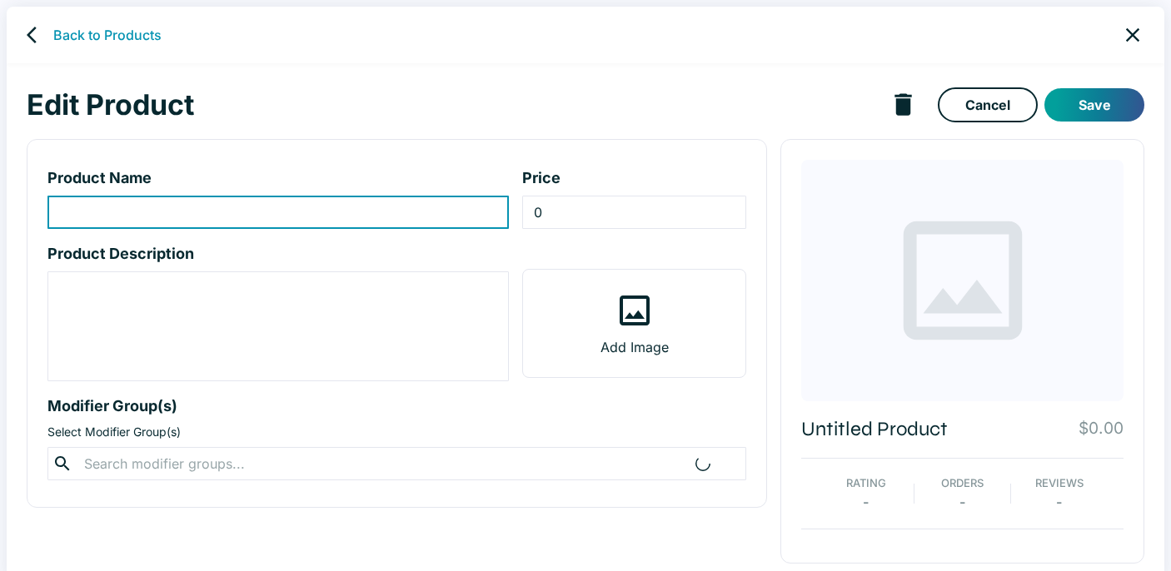
type input "26. Oxtail Pho"
type input "23.5"
type textarea "Regular Noodles: delicate and soft, these thin rice noodles absorb the rich bro…"
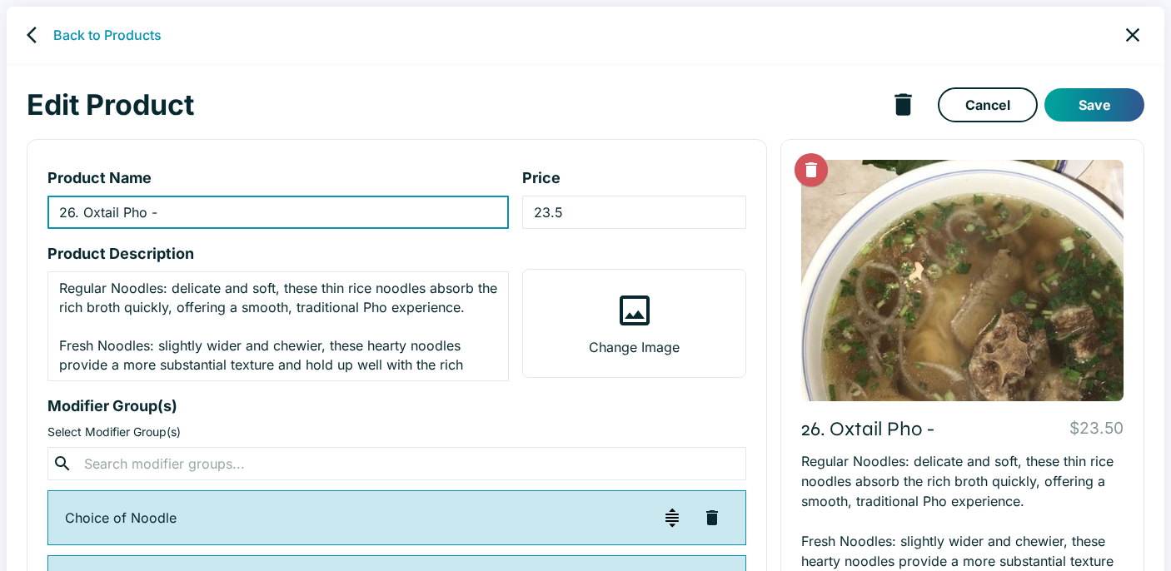
paste input "Phở [PERSON_NAME]"
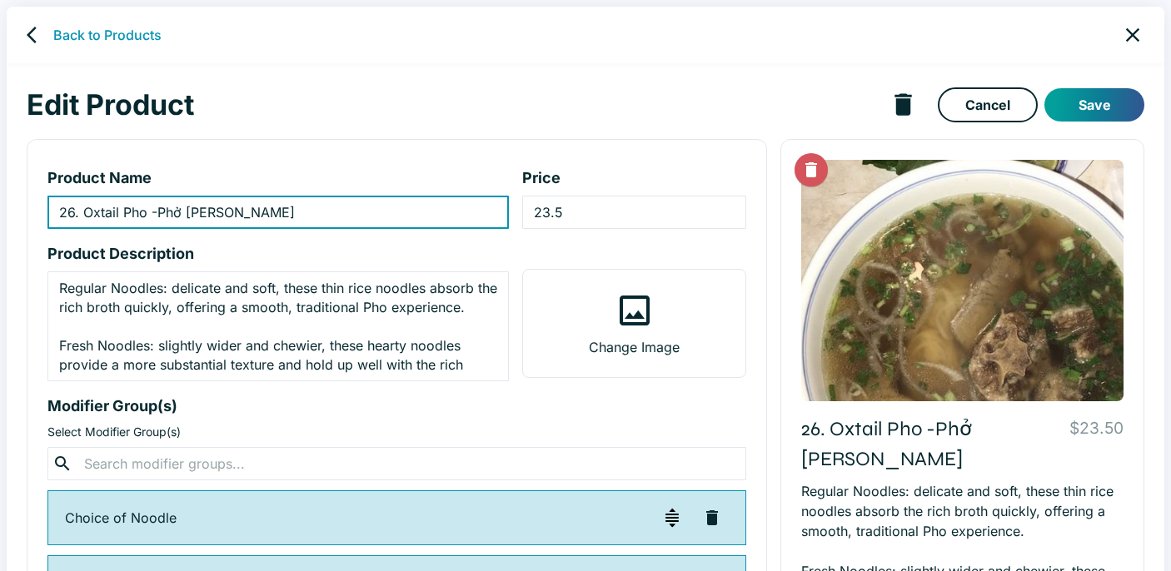
click at [157, 211] on input "26. Oxtail Pho -Phở [PERSON_NAME]" at bounding box center [277, 212] width 461 height 33
type input "26. Oxtail Pho - Phở [PERSON_NAME]"
click at [579, 119] on h1 "Edit Product" at bounding box center [454, 104] width 855 height 35
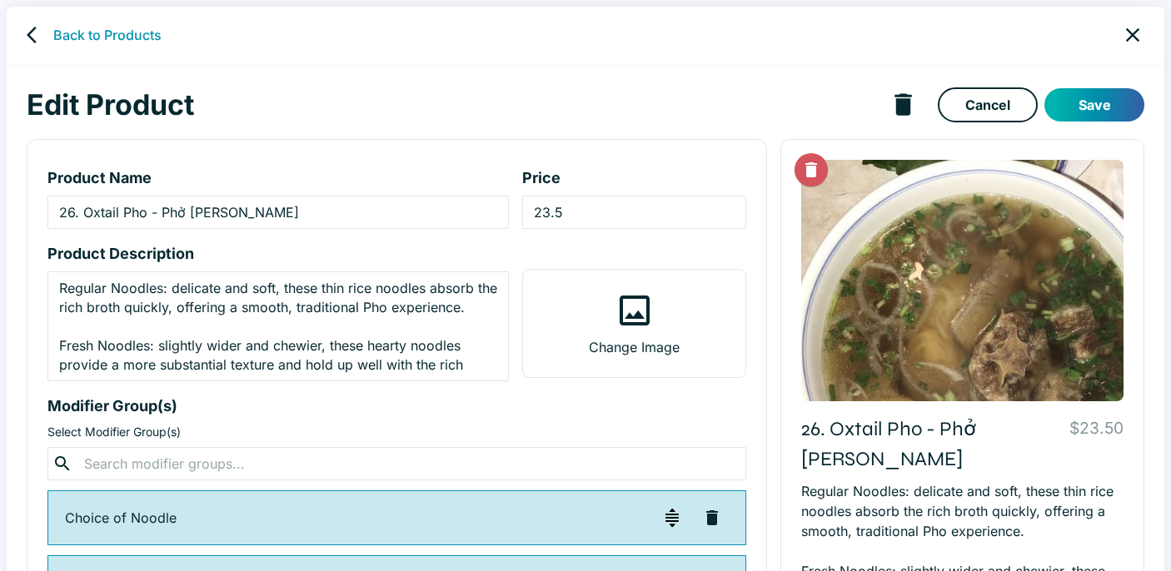
click at [1092, 101] on button "Save" at bounding box center [1094, 104] width 100 height 33
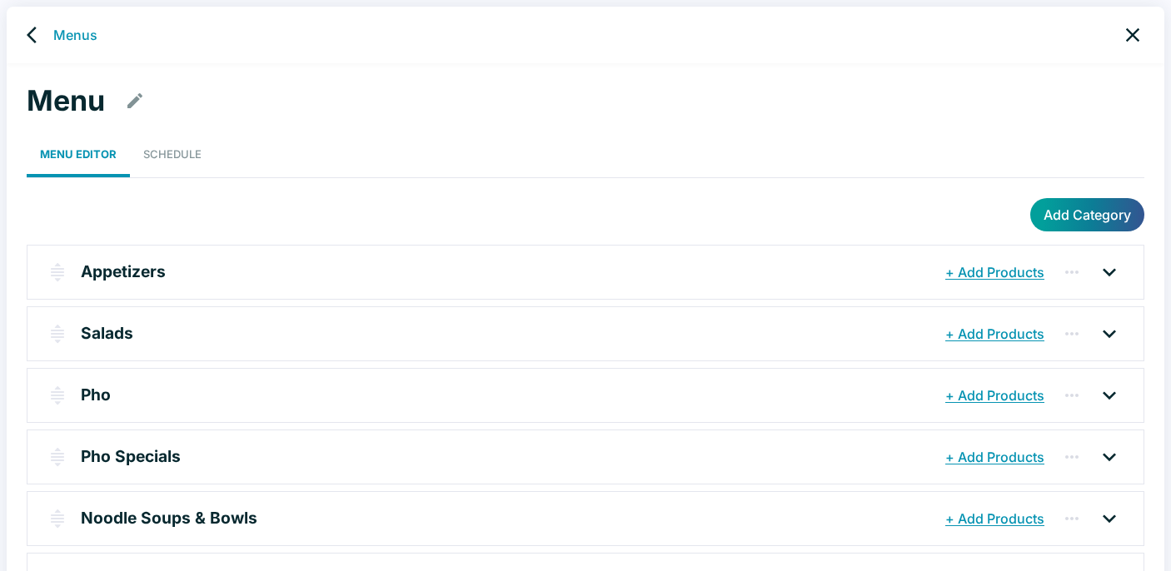
click at [439, 133] on div "Menu Editor Schedule" at bounding box center [585, 155] width 1117 height 47
click at [641, 120] on div "Menu Menu Editor Schedule Add Category Appetizers + Add Products 01. Summer Rol…" at bounding box center [585, 564] width 1157 height 1002
click at [112, 396] on div "Pho" at bounding box center [511, 396] width 860 height 30
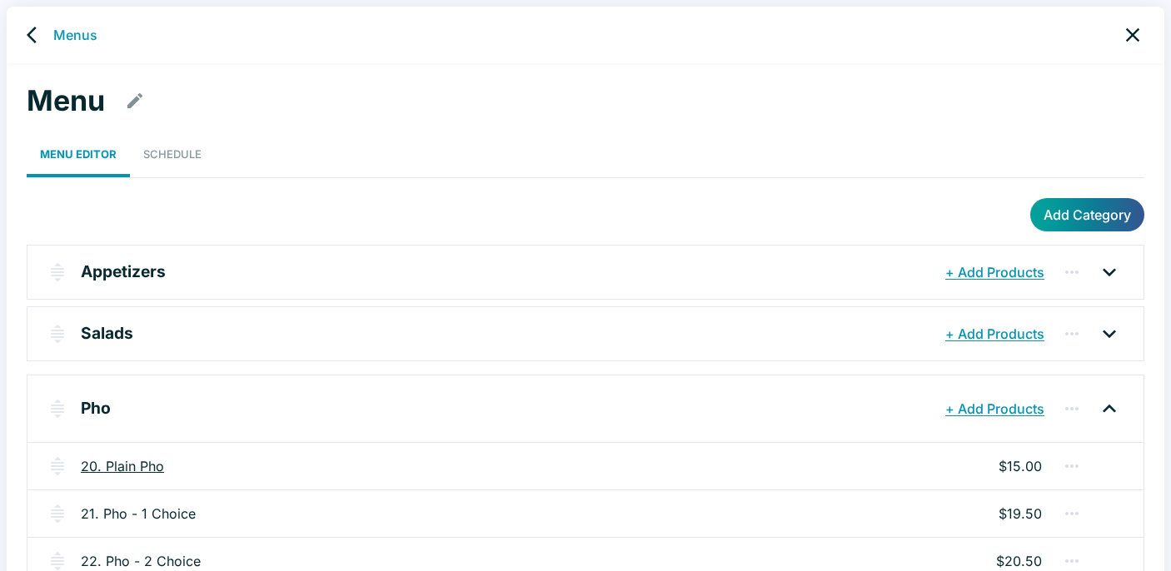
click at [132, 463] on link "20. Plain Pho" at bounding box center [122, 466] width 83 height 20
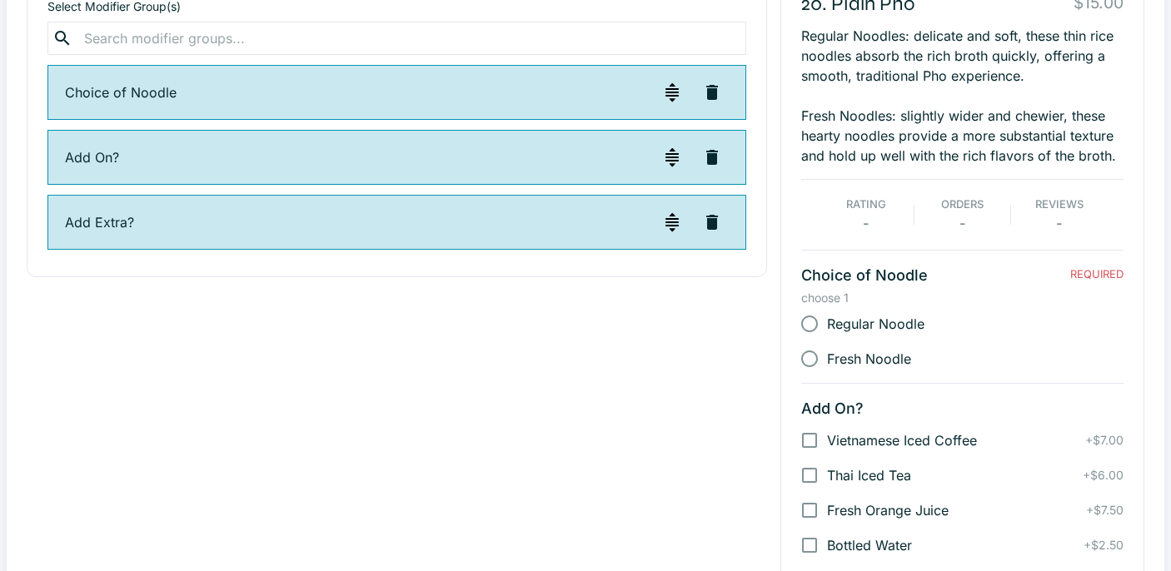
scroll to position [425, 0]
click at [671, 94] on img "button" at bounding box center [672, 93] width 20 height 20
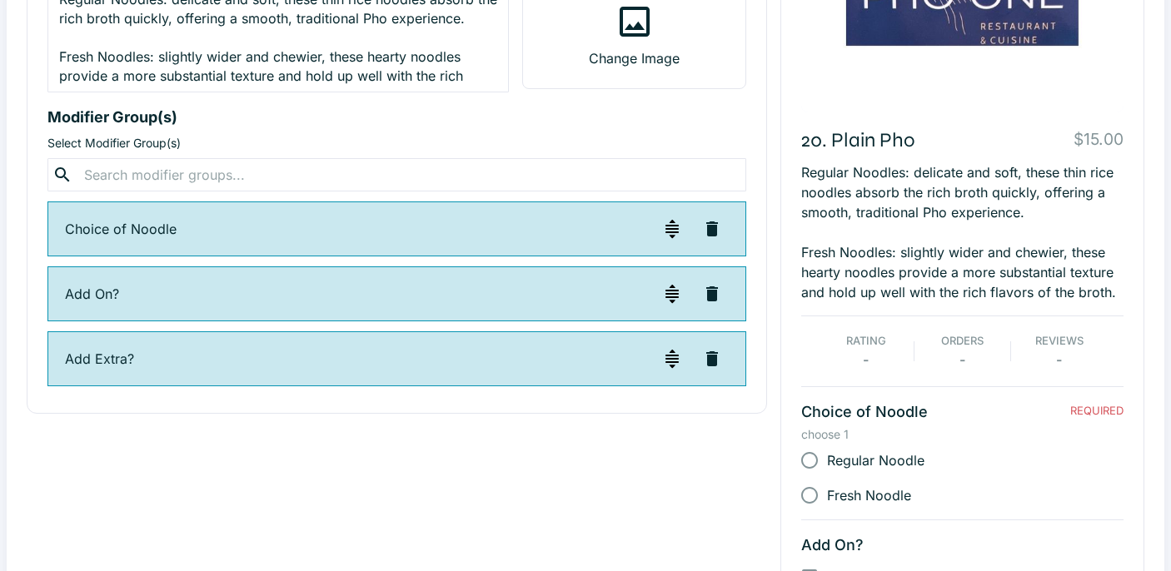
scroll to position [278, 0]
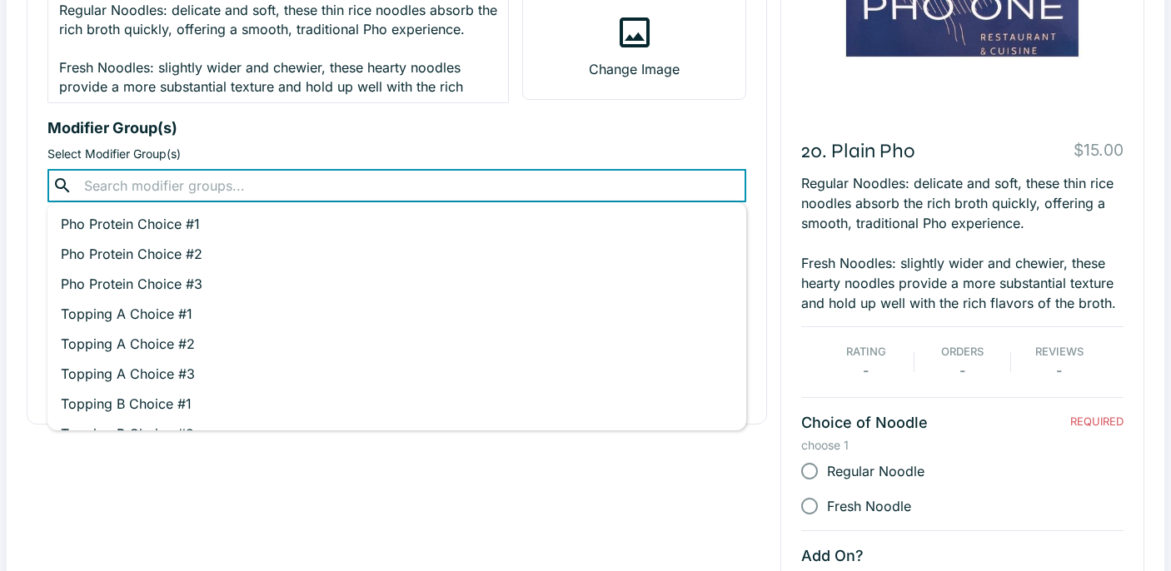
click at [140, 185] on input "text" at bounding box center [396, 185] width 634 height 23
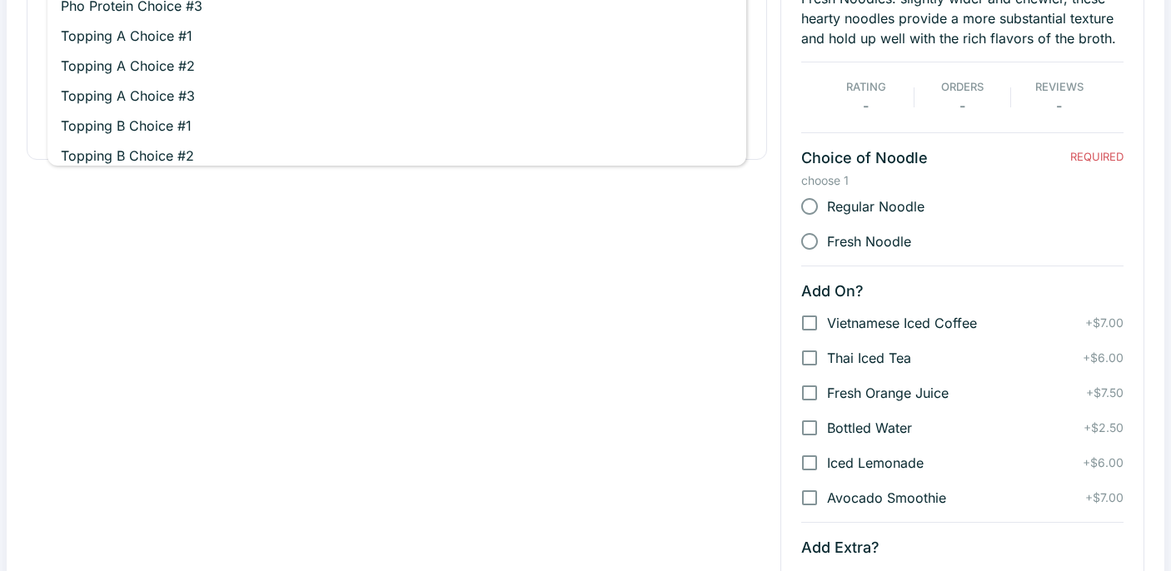
scroll to position [0, 0]
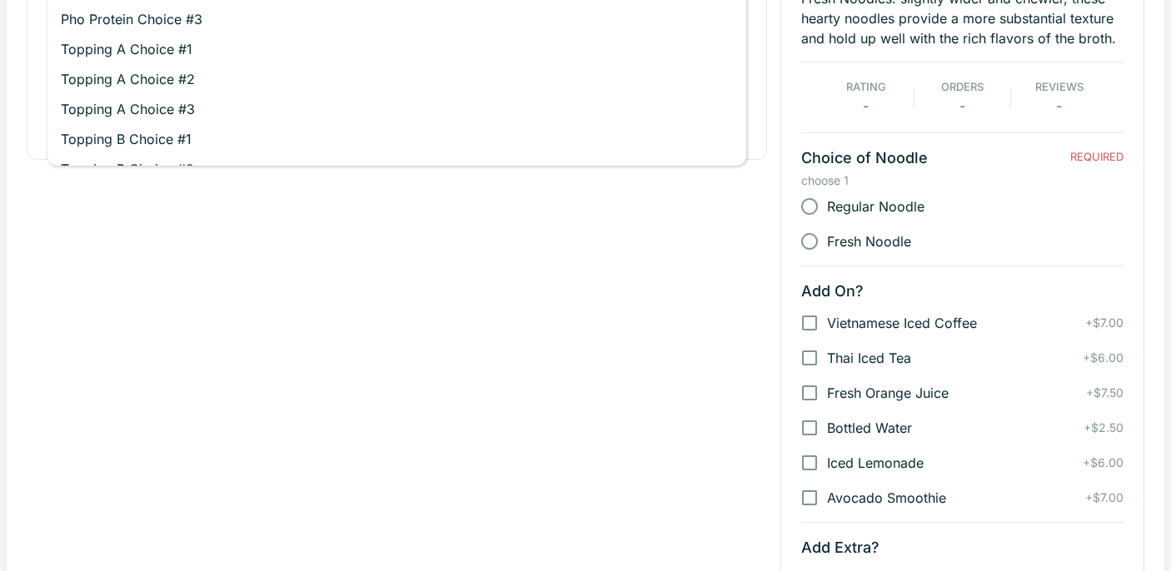
click at [109, 359] on div "Product Name 20. Plain Pho ​ Price 15 ​ Product Description Regular Noodles: de…" at bounding box center [390, 205] width 754 height 1245
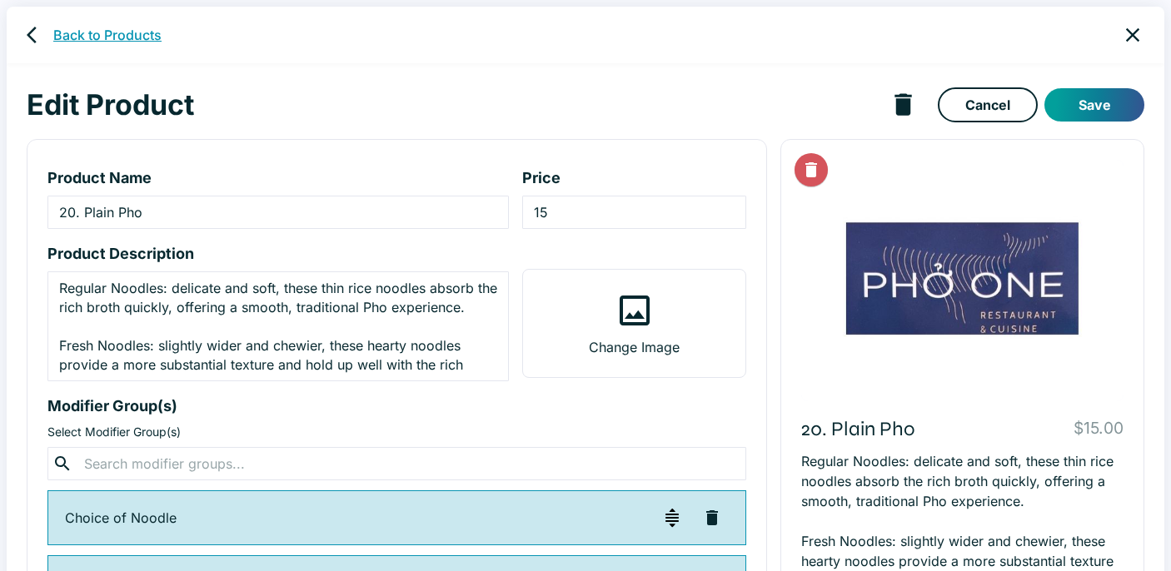
click at [87, 35] on link "Back to Products" at bounding box center [107, 35] width 108 height 20
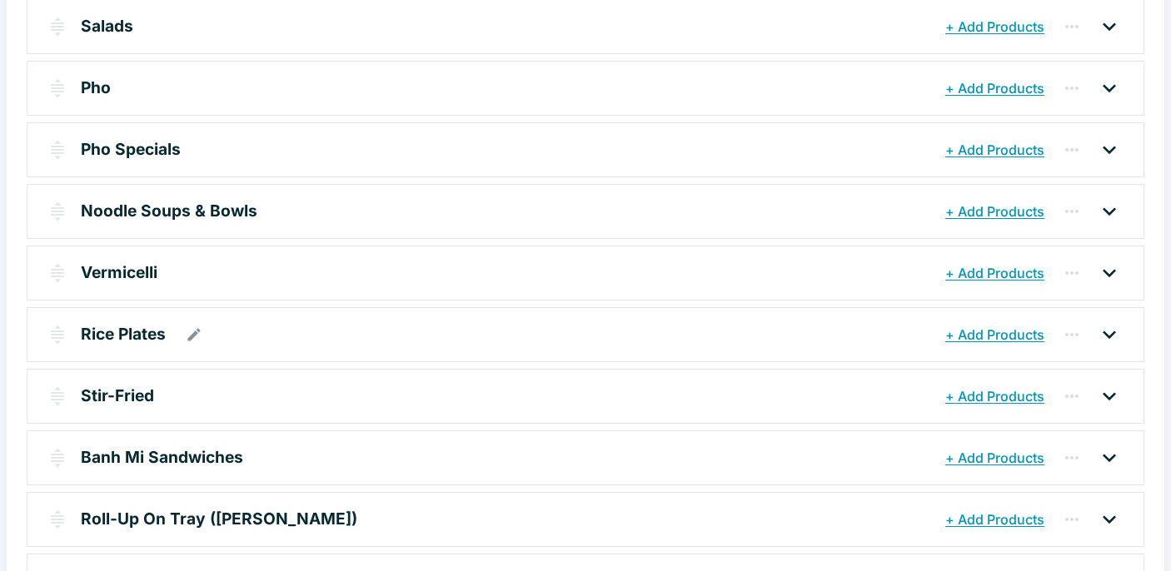
scroll to position [311, 0]
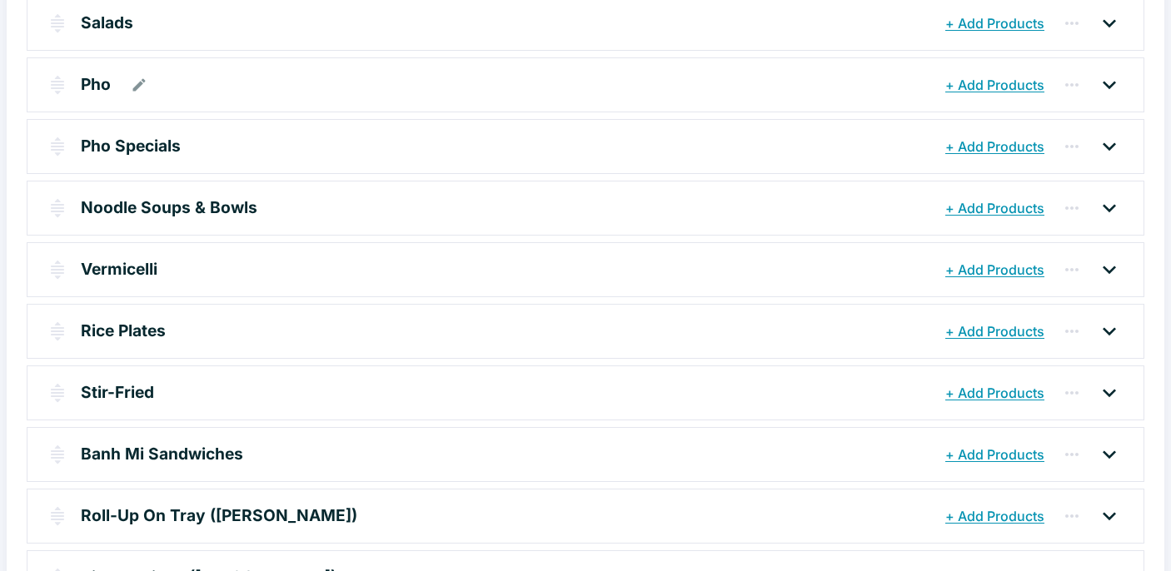
click at [103, 86] on p "Pho" at bounding box center [96, 84] width 30 height 24
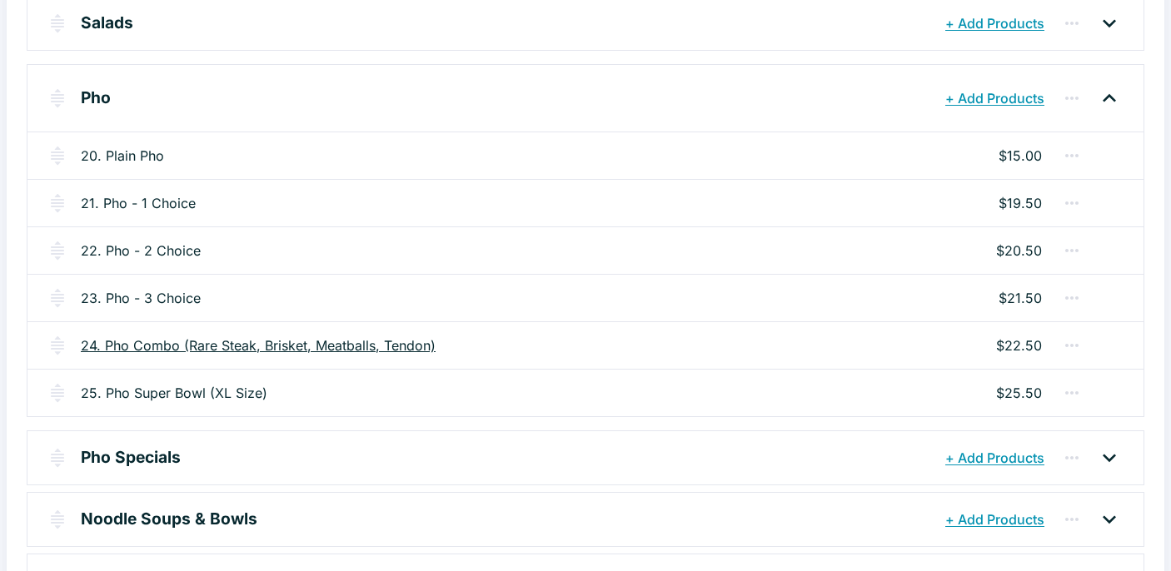
click at [381, 346] on link "24. Pho Combo (Rare Steak, Brisket, Meatballs, Tendon)" at bounding box center [258, 346] width 355 height 20
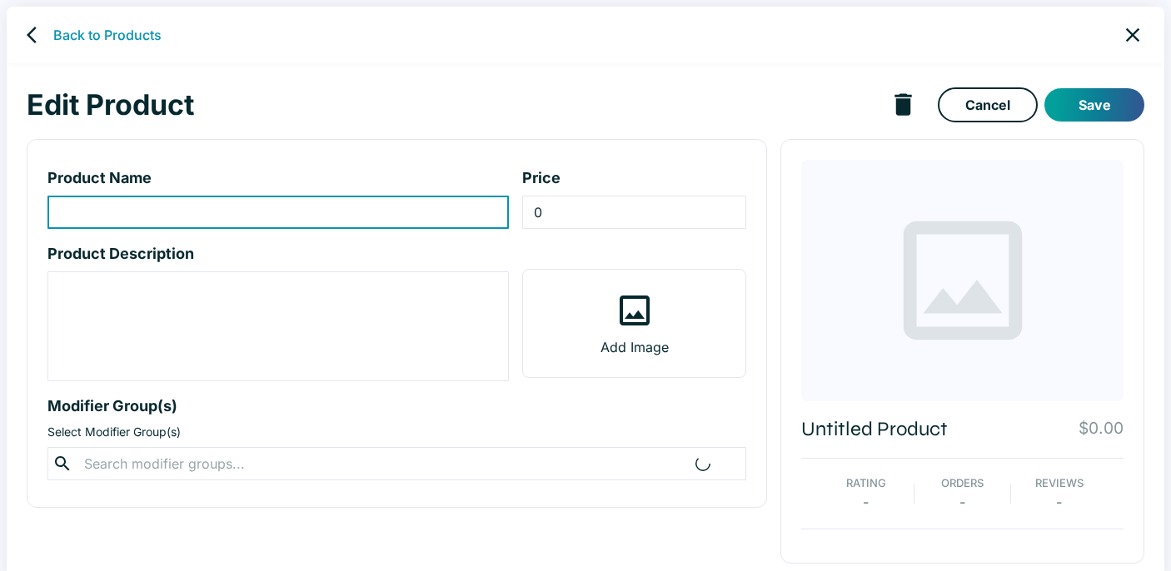
type input "24. Pho Combo (Rare Steak, Brisket, Meatballs, Tendon)"
type input "22.5"
type textarea "Regular Noodles: delicate and soft, these thin rice noodles absorb the rich bro…"
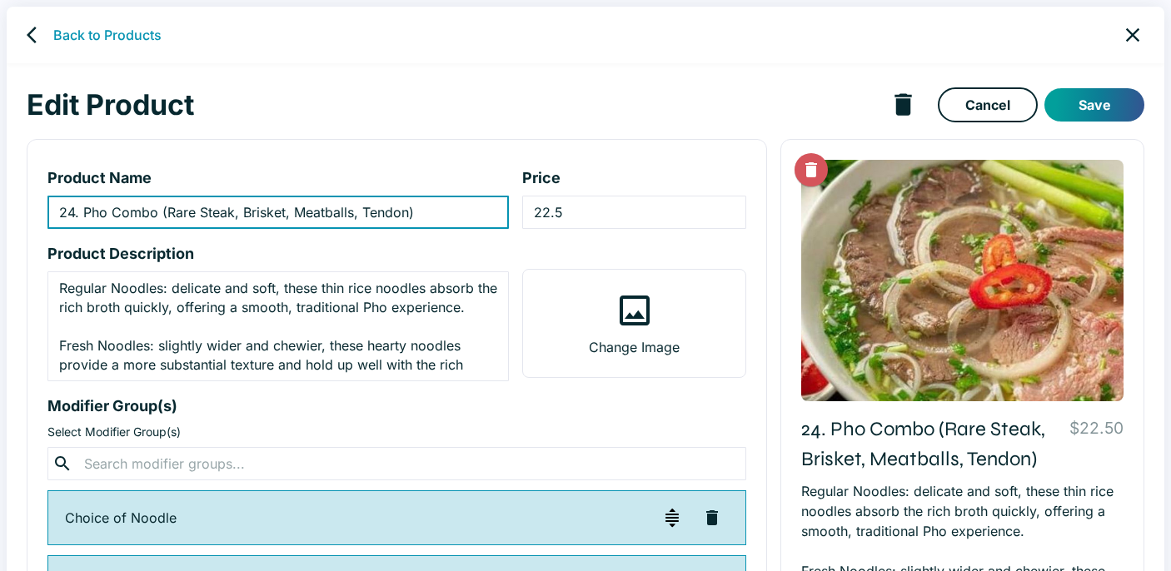
click at [233, 214] on input "24. Pho Combo (Rare Steak, Brisket, Meatballs, Tendon)" at bounding box center [277, 212] width 461 height 33
click at [246, 211] on input "24. Pho Combo (Rare Steak - , Brisket, Meatballs, Tendon)" at bounding box center [277, 212] width 461 height 33
paste input "tái"
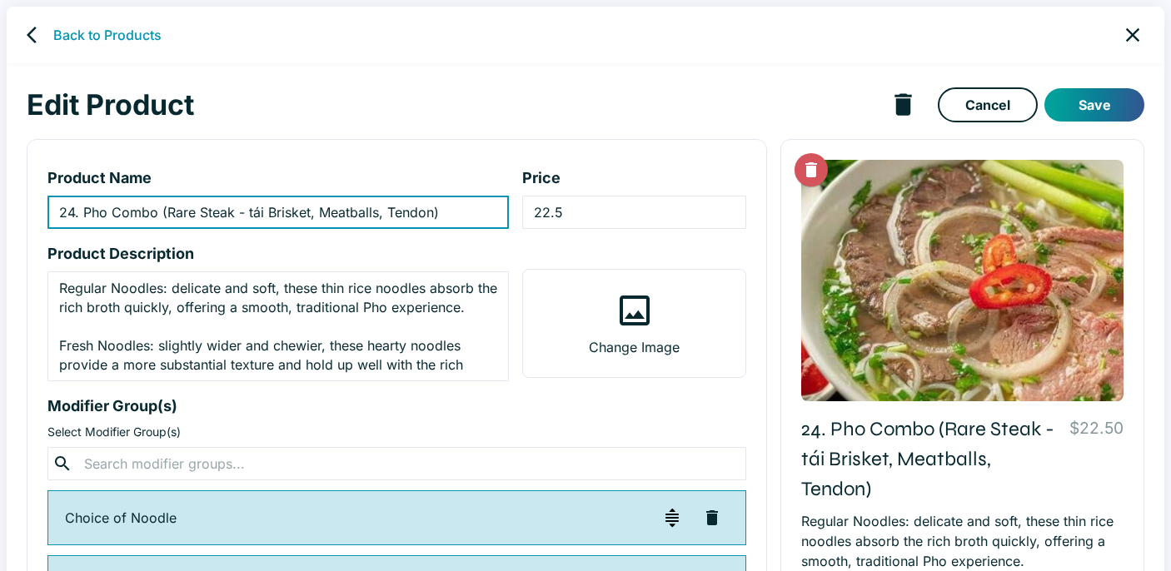
click at [251, 211] on input "24. Pho Combo (Rare Steak - tái Brisket, Meatballs, Tendon)" at bounding box center [277, 212] width 461 height 33
click at [248, 214] on input "24. Pho Combo (Rare Steak - Tái Brisket, Meatballs, Tendon)" at bounding box center [277, 212] width 461 height 33
click at [236, 211] on input "24. Pho Combo (Rare Steak -Tái Brisket, Meatballs, Tendon)" at bounding box center [277, 212] width 461 height 33
click at [259, 211] on input "24. Pho Combo (Rare Steak-Tái Brisket, Meatballs, Tendon)" at bounding box center [277, 212] width 461 height 33
click at [306, 216] on input "24. Pho Combo (Rare Steak-Tái, Brisket, Meatballs, Tendon)" at bounding box center [277, 212] width 461 height 33
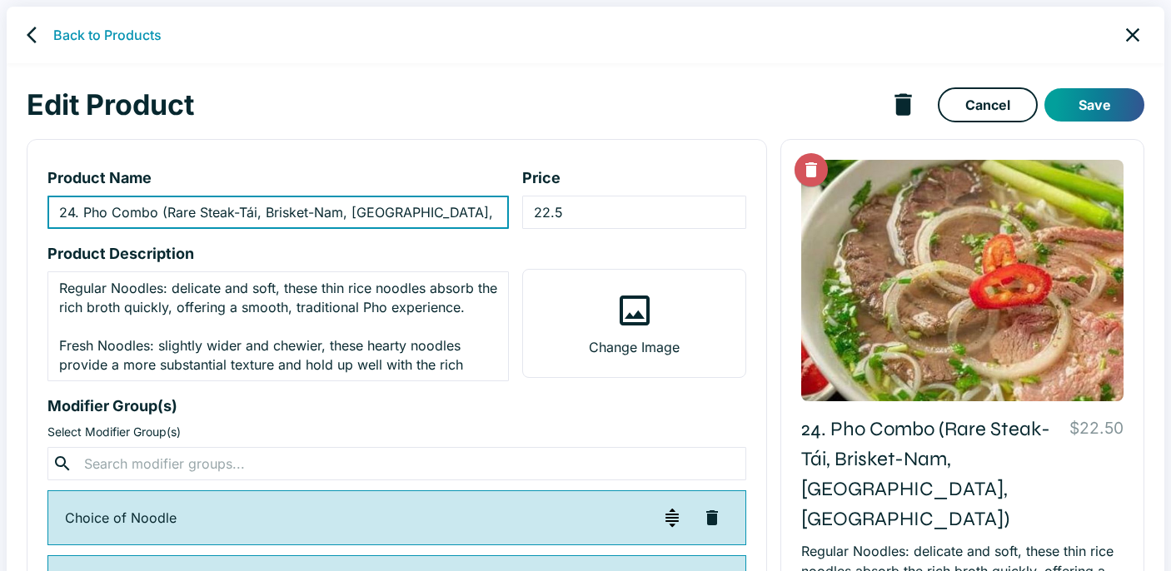
click at [410, 216] on input "24. Pho Combo (Rare Steak-Tái, Brisket-Nam, [GEOGRAPHIC_DATA], [GEOGRAPHIC_DATA…" at bounding box center [277, 212] width 461 height 33
click at [415, 213] on input "24. Pho Combo (Rare Steak-Tái, Brisket-Nam, [GEOGRAPHIC_DATA]-, [GEOGRAPHIC_DAT…" at bounding box center [277, 212] width 461 height 33
paste input "[PERSON_NAME]"
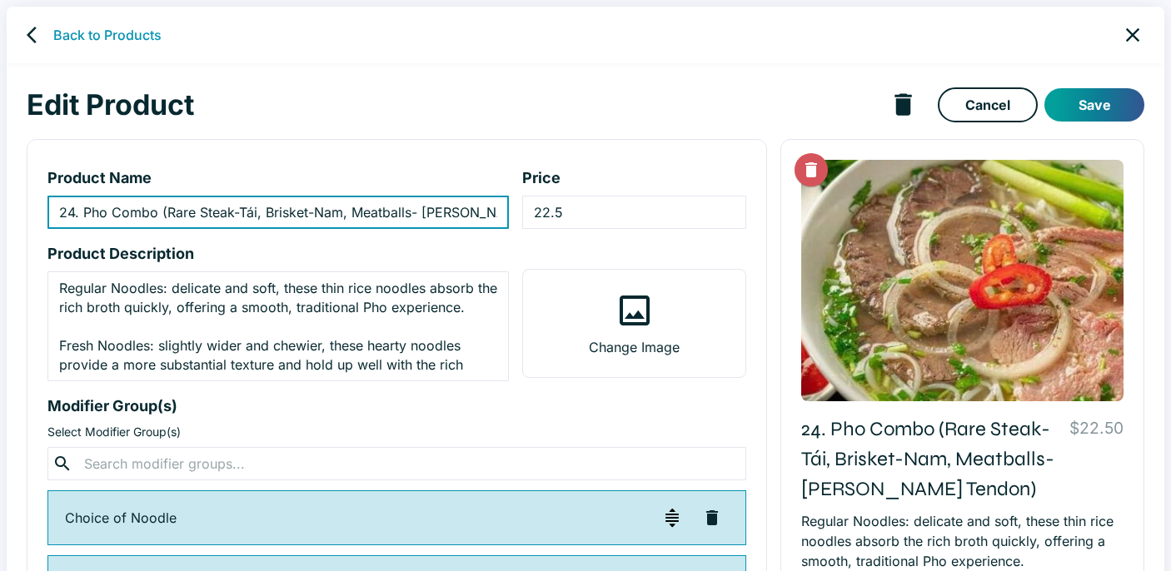
click at [421, 213] on input "24. Pho Combo (Rare Steak-Tái, Brisket-Nam, Meatballs- [PERSON_NAME] Tendon)" at bounding box center [277, 212] width 461 height 33
click at [497, 211] on input "24. Pho Combo (Rare Steak-Tái, Brisket-Nam, Meatballs-[PERSON_NAME] Tendon)" at bounding box center [277, 212] width 461 height 33
click at [491, 211] on input "24. Pho Combo (Rare Steak-Tái, Brisket-Nam, Meatballs-[PERSON_NAME] Tendon)" at bounding box center [277, 212] width 461 height 33
click at [445, 211] on input "24. Pho Combo (Rare Steak-Tái, Brisket-Nam, Meatballs-[PERSON_NAME] Tendon)" at bounding box center [277, 212] width 461 height 33
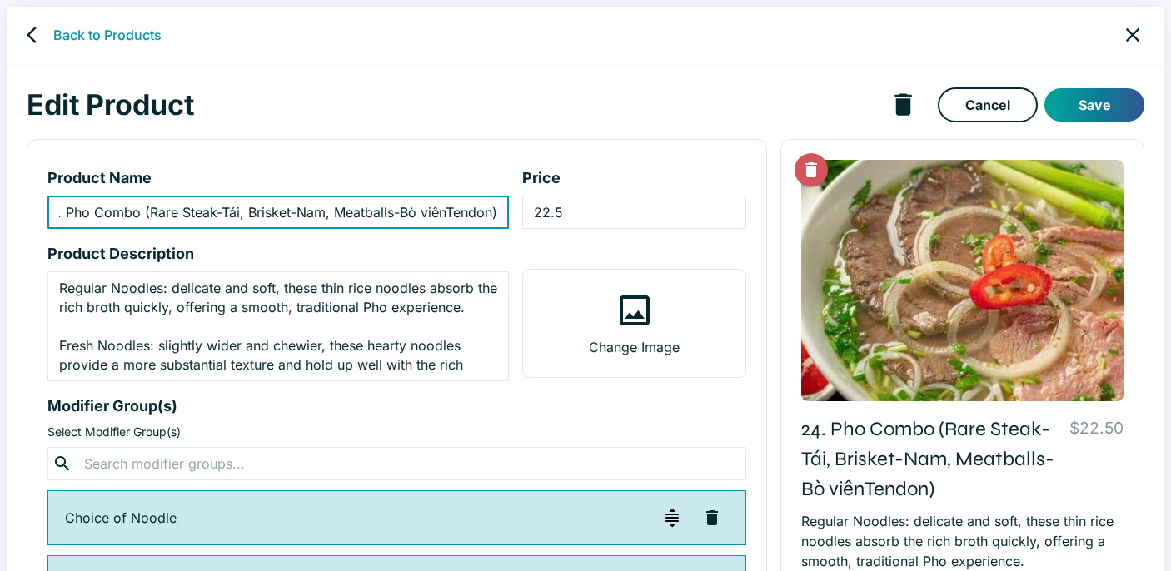
scroll to position [0, 17]
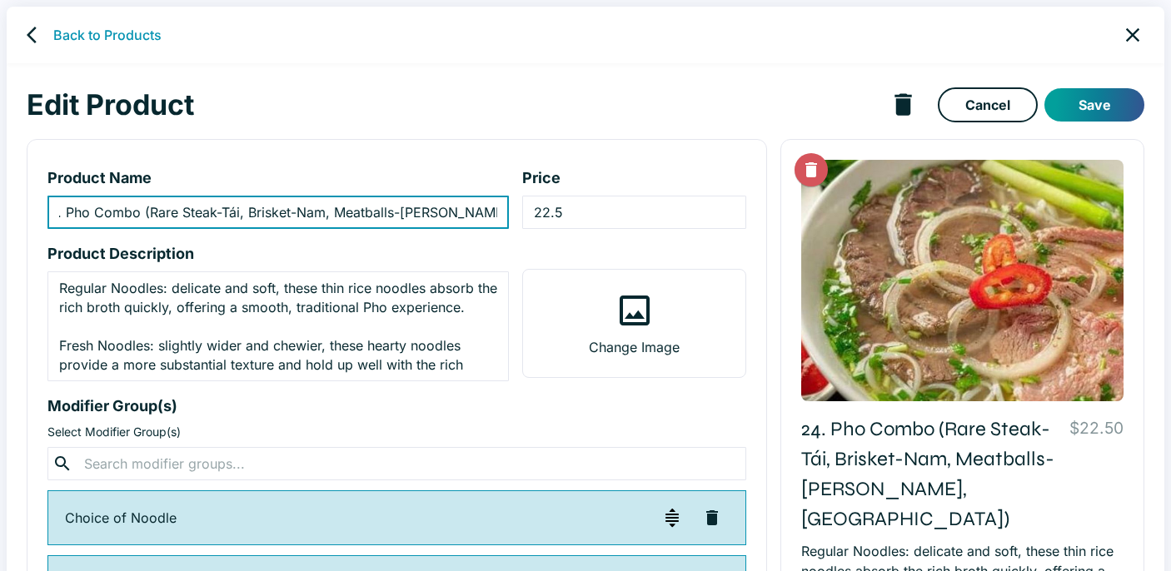
click at [495, 213] on input "24. Pho Combo (Rare Steak-Tái, Brisket-Nam, Meatballs-[PERSON_NAME], [GEOGRAPHI…" at bounding box center [277, 212] width 461 height 33
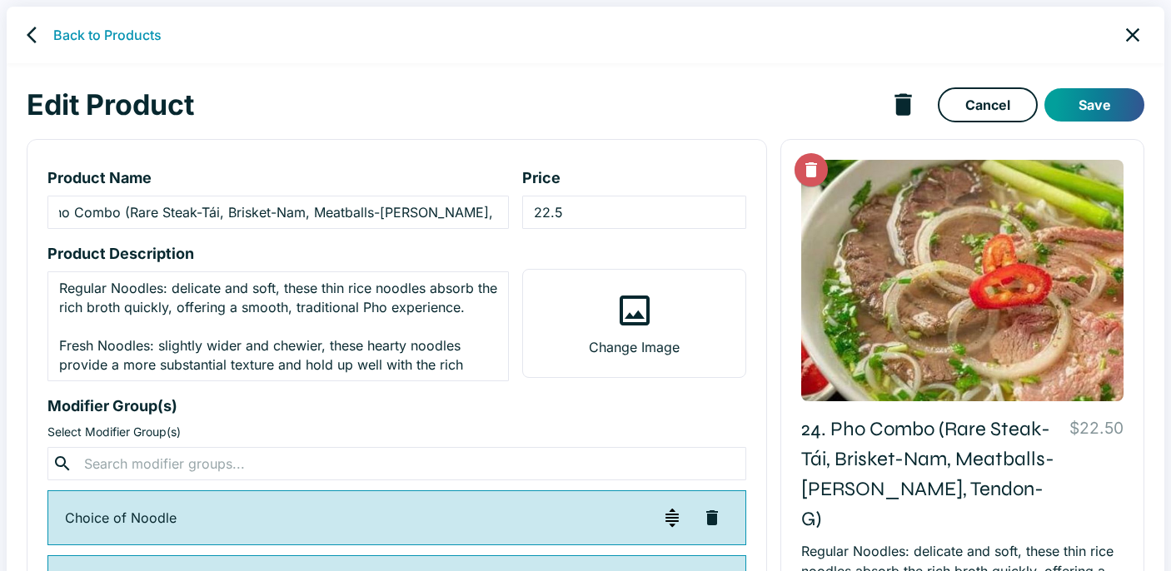
scroll to position [0, 0]
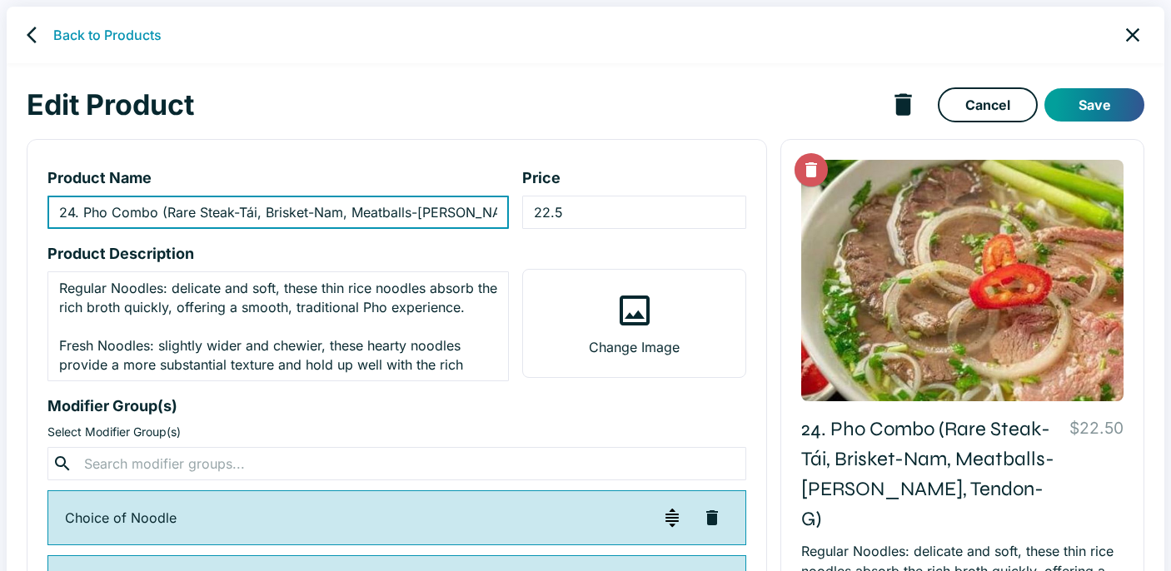
click at [501, 215] on input "24. Pho Combo (Rare Steak-Tái, Brisket-Nam, Meatballs-[PERSON_NAME], Tendon-G)" at bounding box center [277, 212] width 461 height 33
click at [478, 209] on input "24. Pho Combo (Rare Steak-Tái, Brisket-Nam, Meatballs-[PERSON_NAME], Tendon-G)" at bounding box center [277, 212] width 461 height 33
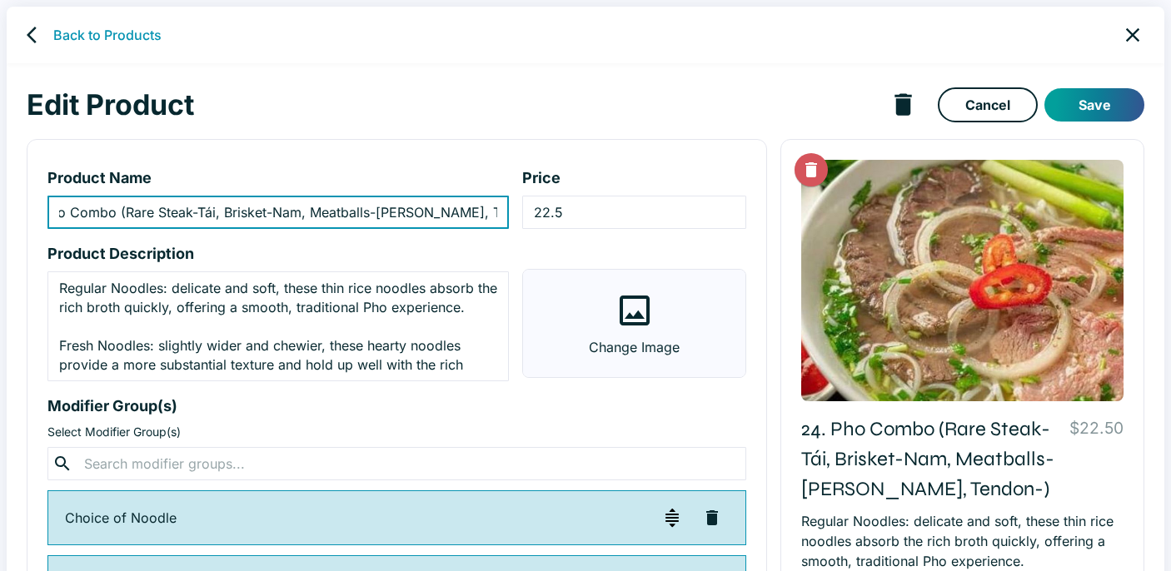
scroll to position [0, 32]
paste input "Gân"
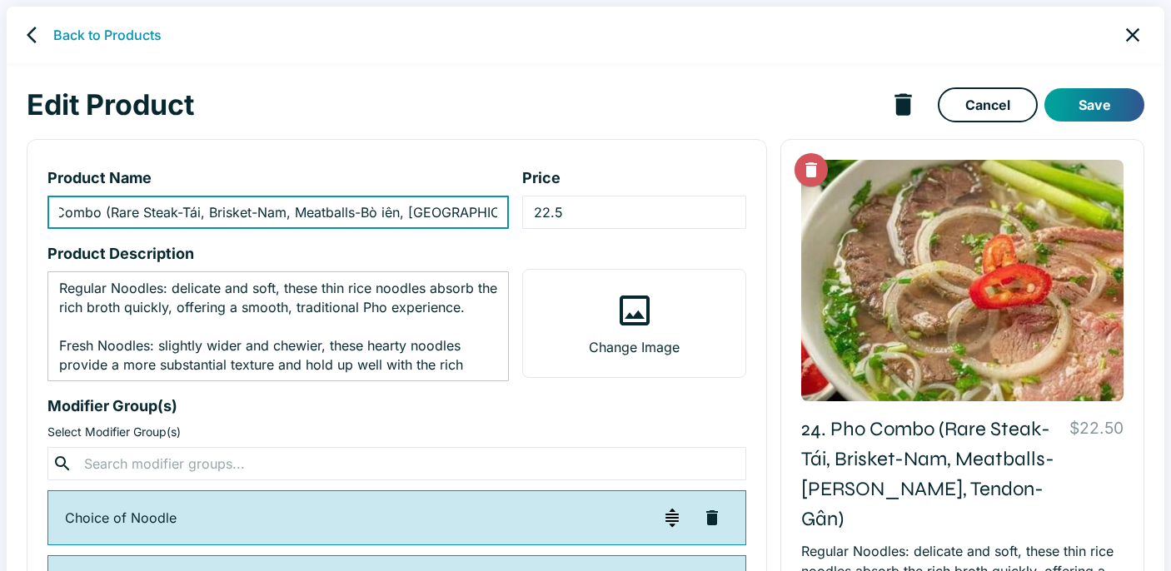
scroll to position [0, 50]
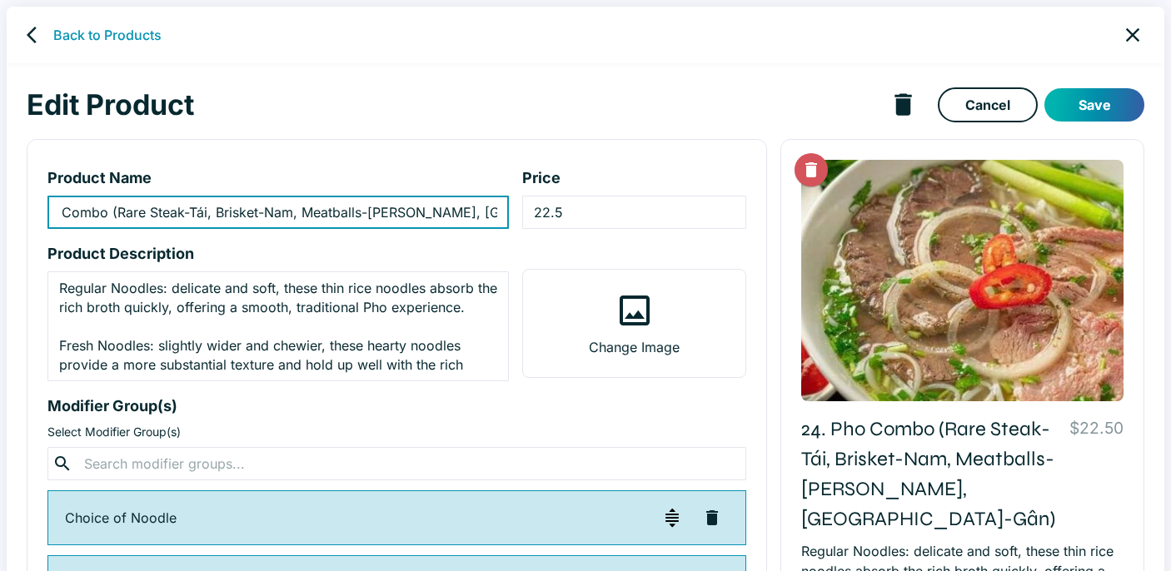
type input "24. Pho Combo (Rare Steak-Tái, Brisket-Nam, Meatballs-[PERSON_NAME], [GEOGRAPHI…"
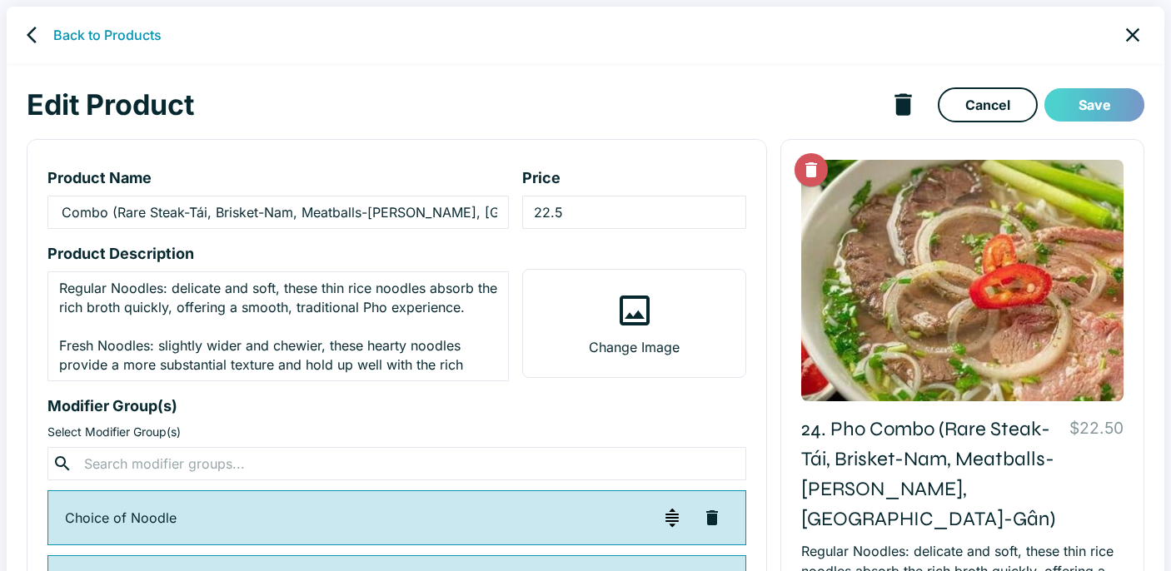
click at [1111, 104] on button "Save" at bounding box center [1094, 104] width 100 height 33
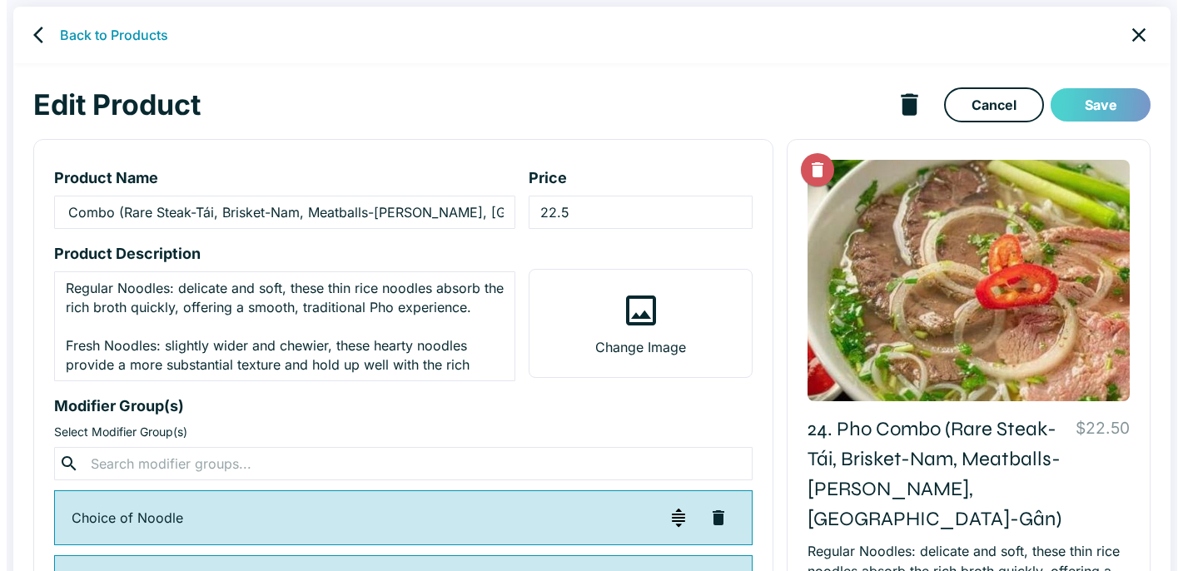
scroll to position [0, 0]
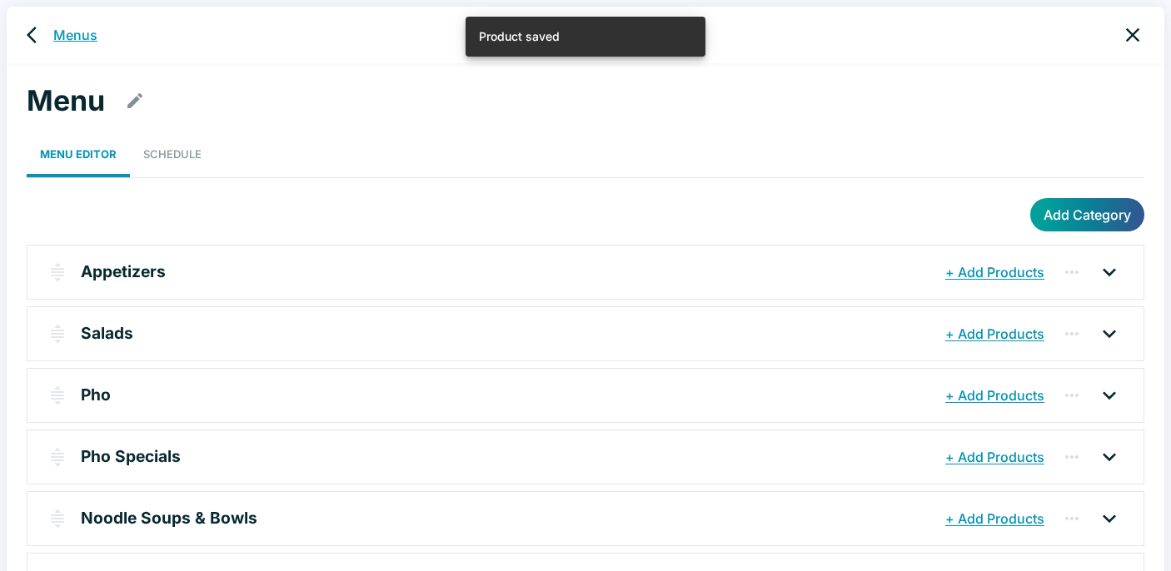
click at [67, 34] on link "Menus" at bounding box center [75, 35] width 44 height 20
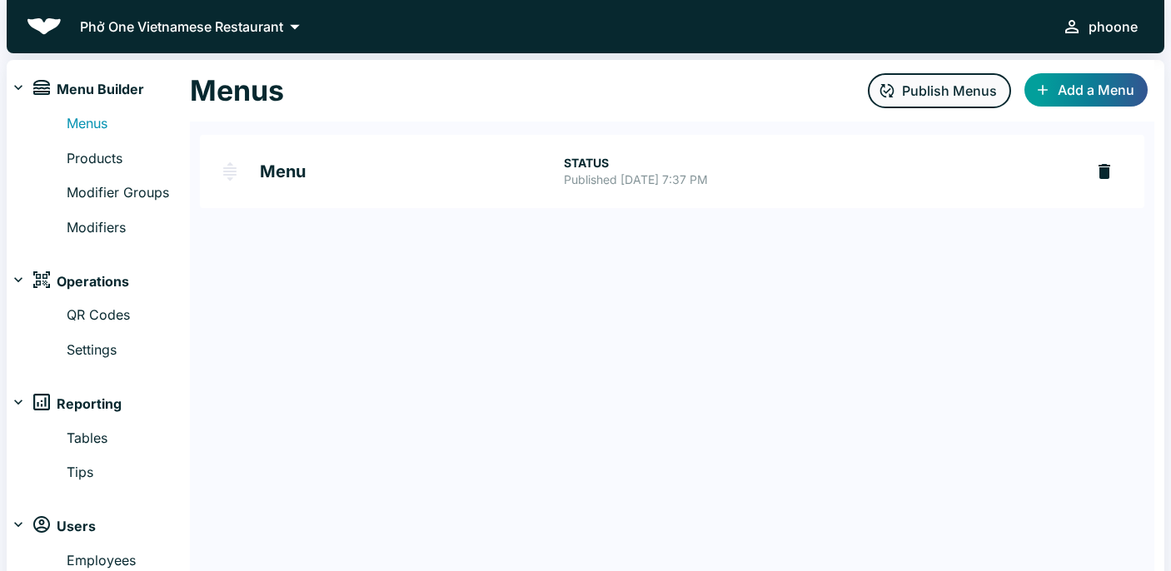
click at [930, 98] on button "Publish Menus" at bounding box center [939, 90] width 143 height 35
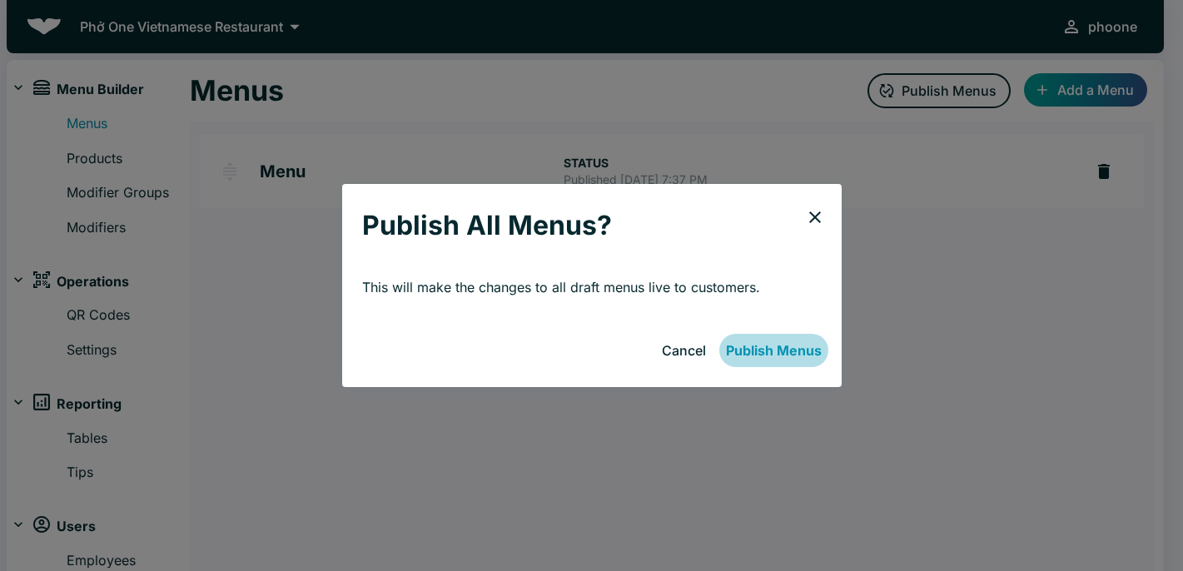
click at [787, 353] on button "Publish Menus" at bounding box center [773, 350] width 109 height 33
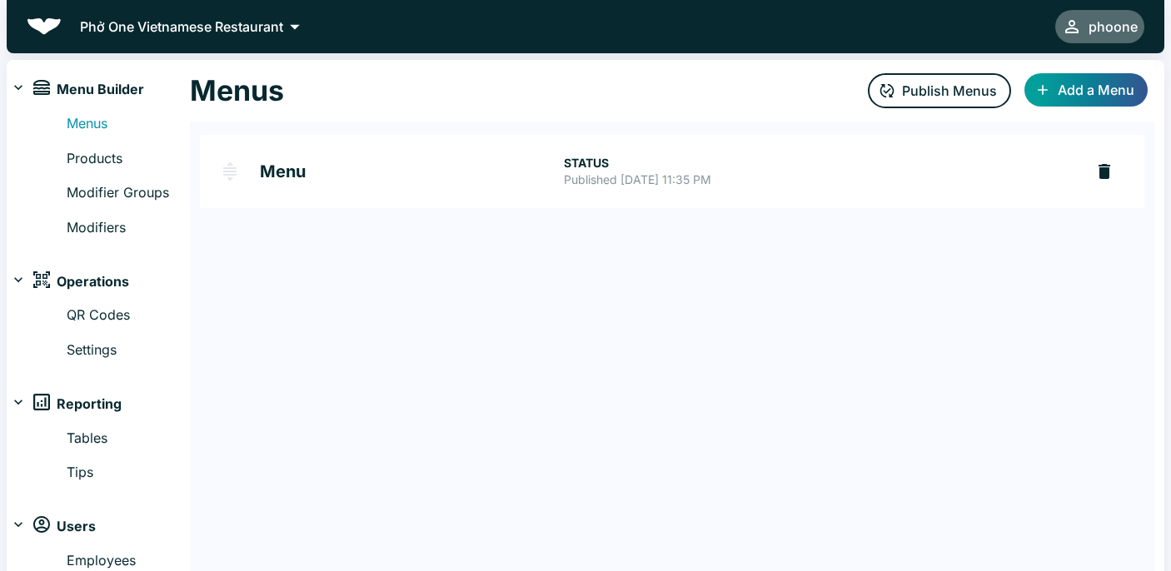
click at [1103, 23] on div "phoone" at bounding box center [1112, 26] width 49 height 23
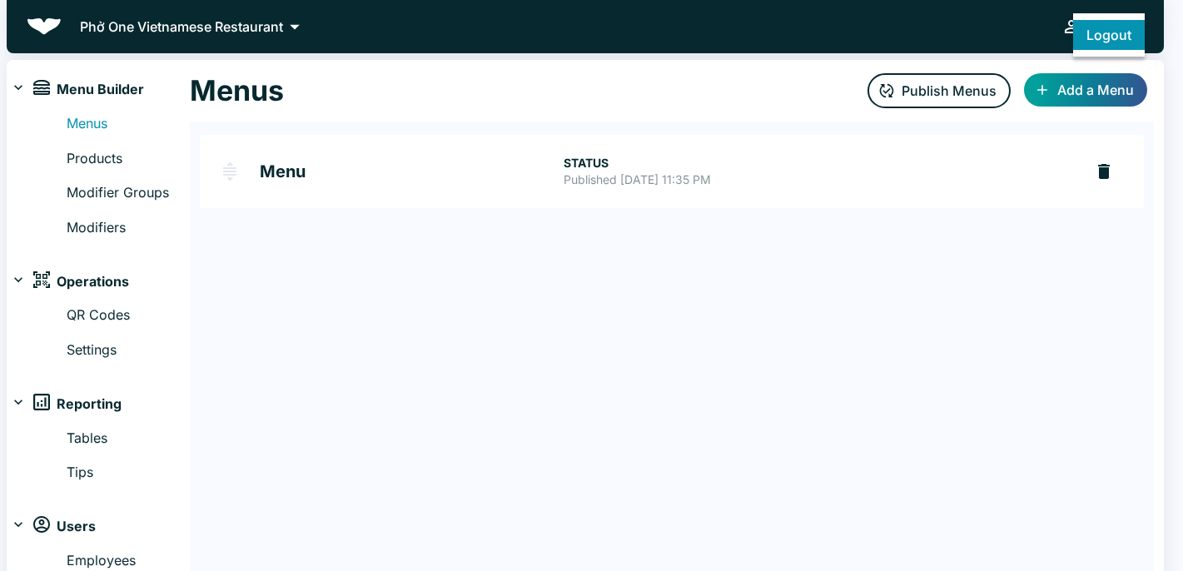
click at [1102, 41] on button "Logout" at bounding box center [1109, 35] width 72 height 30
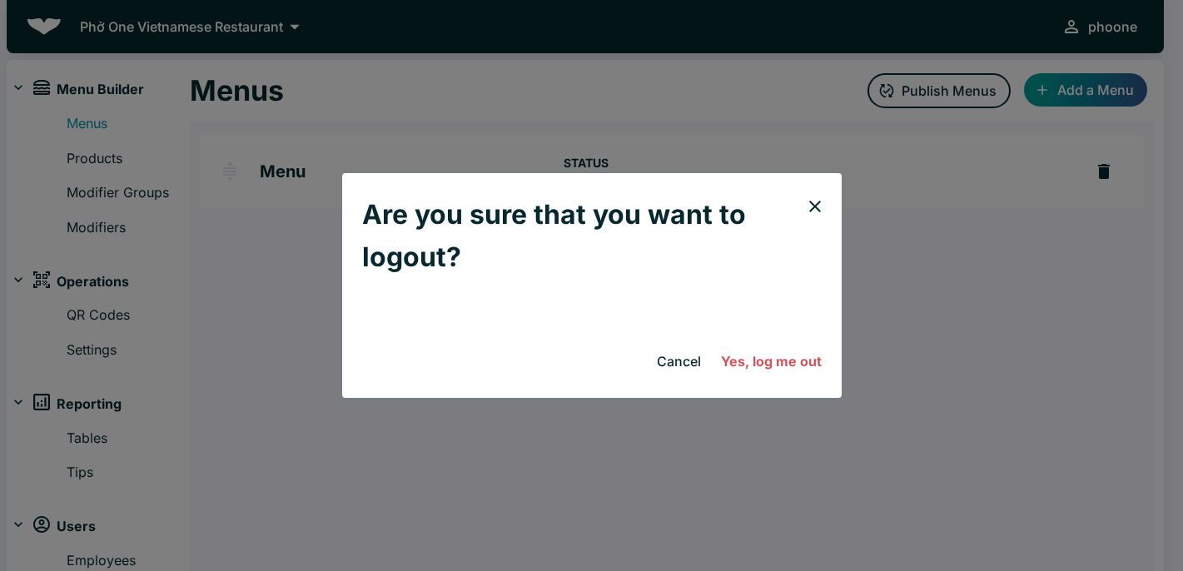
click at [802, 362] on button "Yes, log me out" at bounding box center [771, 361] width 114 height 33
